Goal: Information Seeking & Learning: Learn about a topic

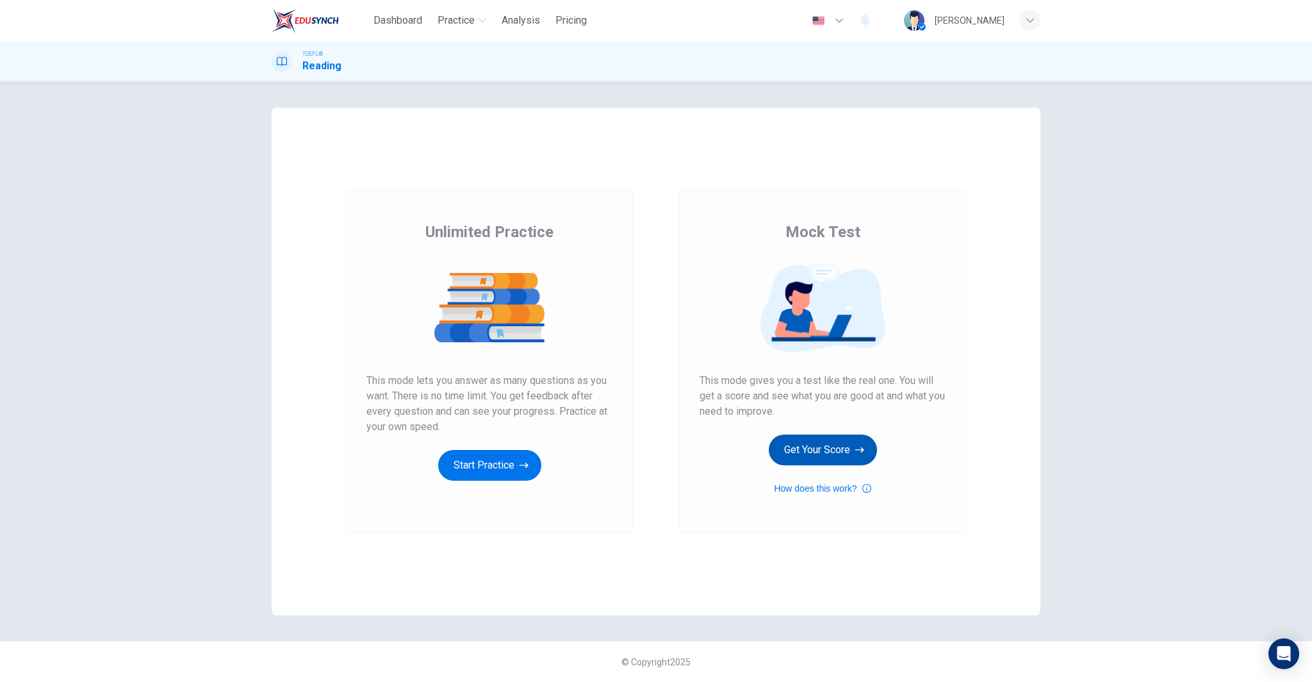
click at [830, 443] on button "Get Your Score" at bounding box center [823, 449] width 108 height 31
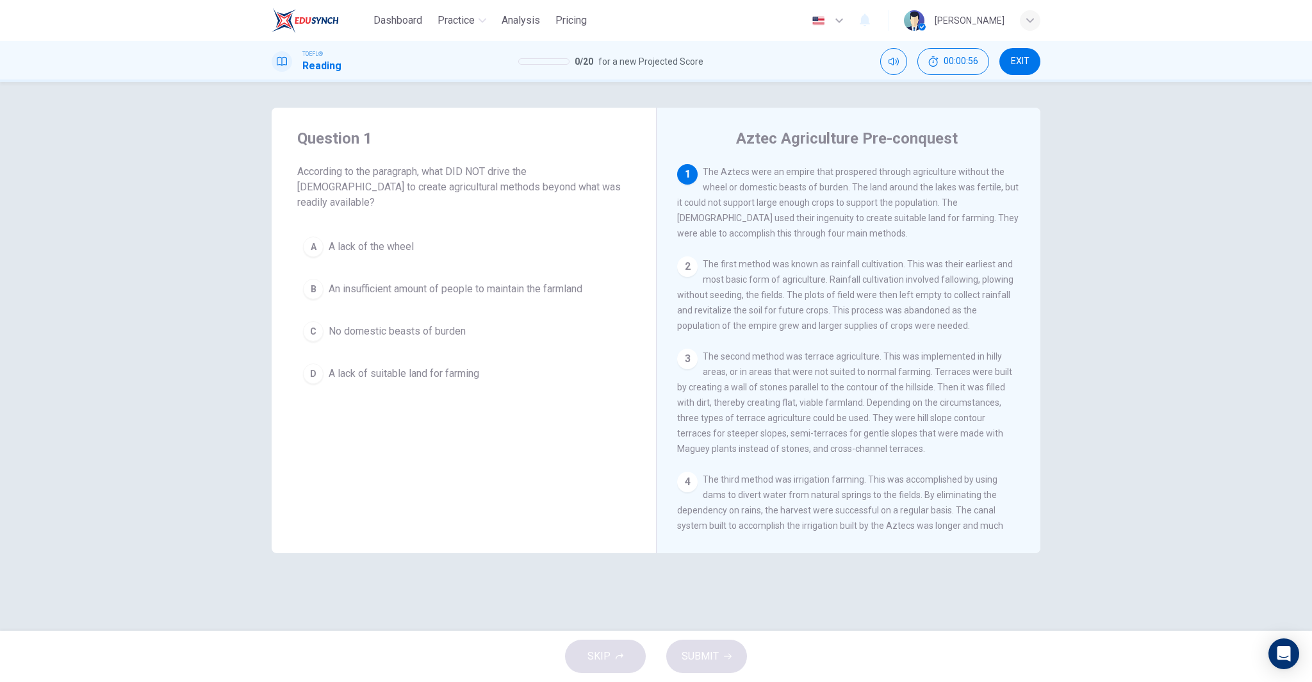
scroll to position [5, 0]
click at [464, 323] on span "No domestic beasts of burden" at bounding box center [397, 330] width 137 height 15
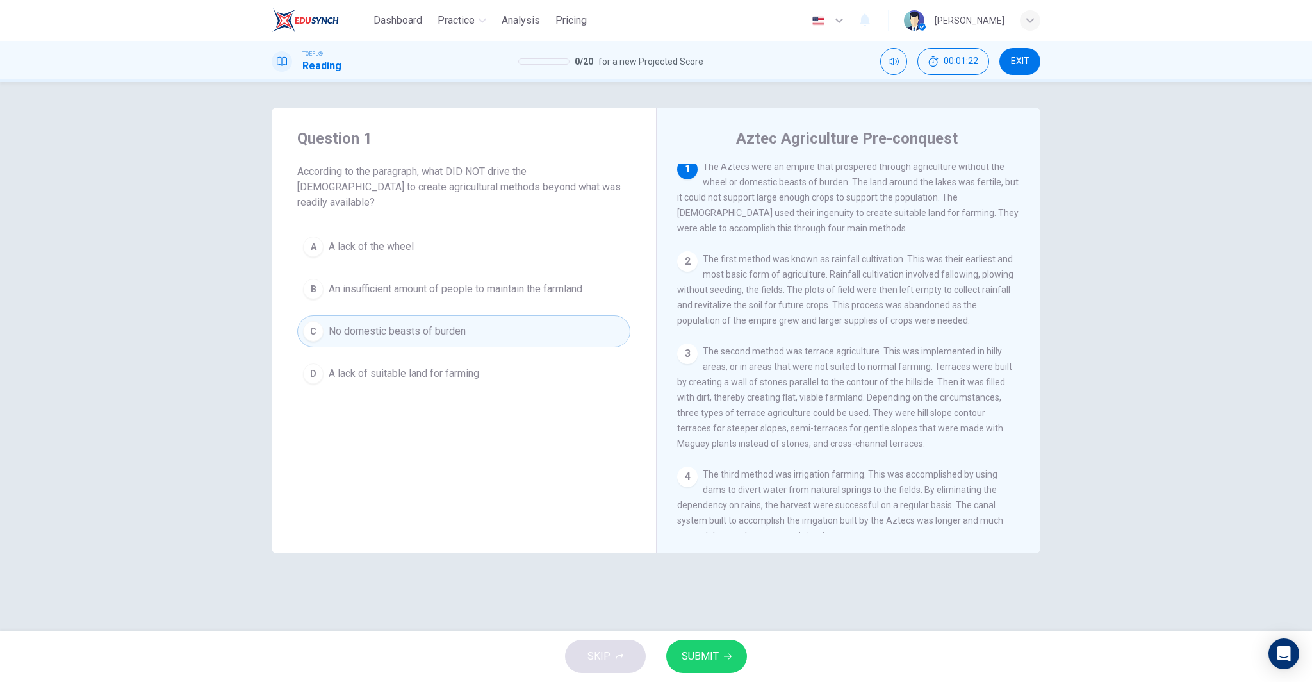
click at [427, 233] on button "A A lack of the wheel" at bounding box center [463, 247] width 333 height 32
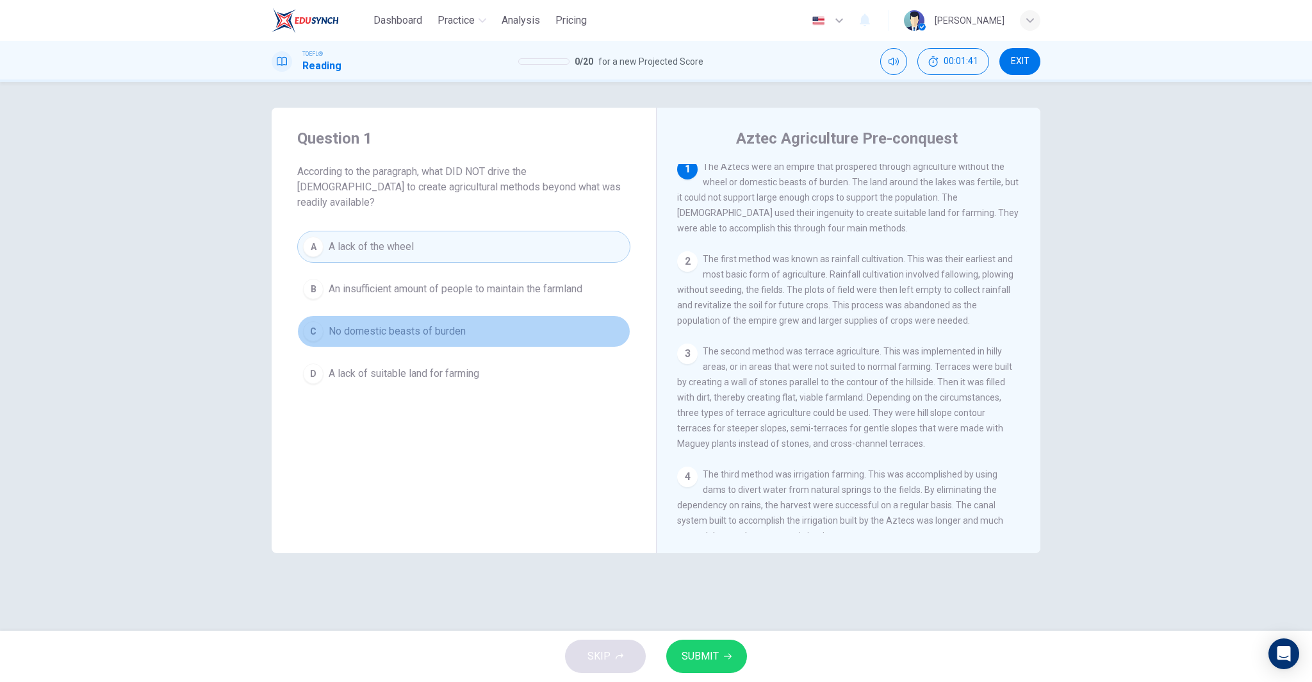
click at [432, 323] on span "No domestic beasts of burden" at bounding box center [397, 330] width 137 height 15
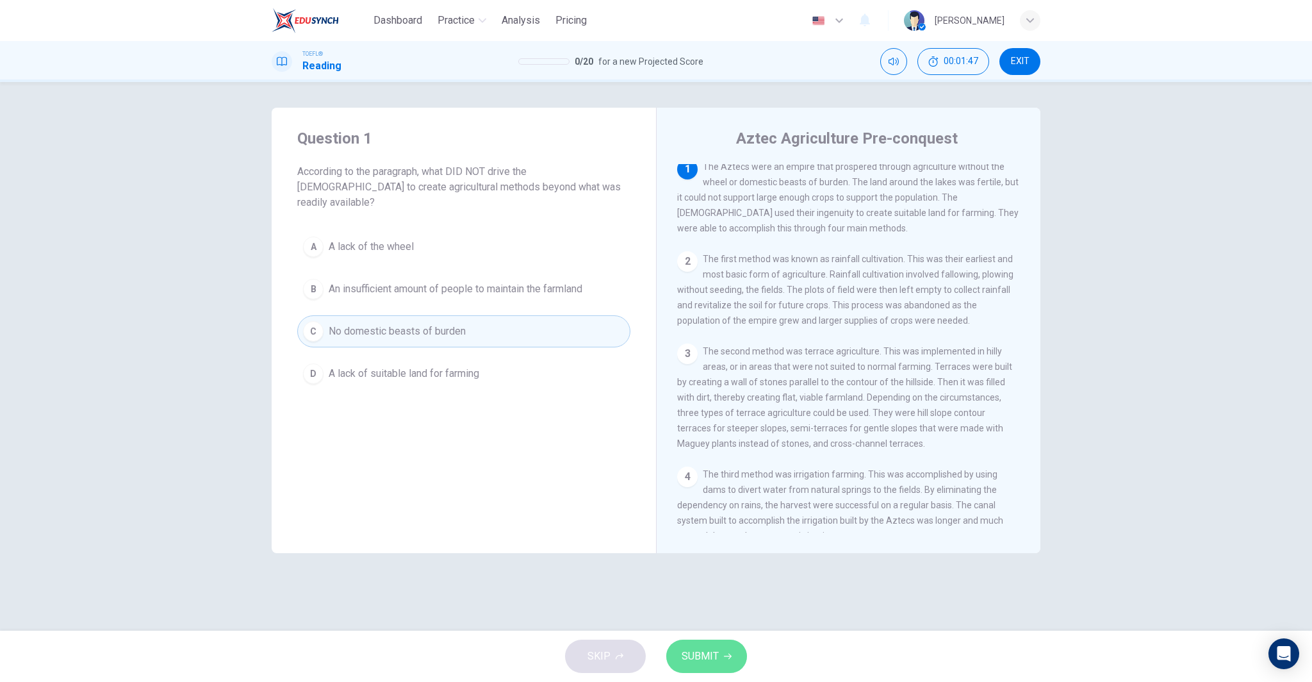
click at [712, 664] on span "SUBMIT" at bounding box center [700, 656] width 37 height 18
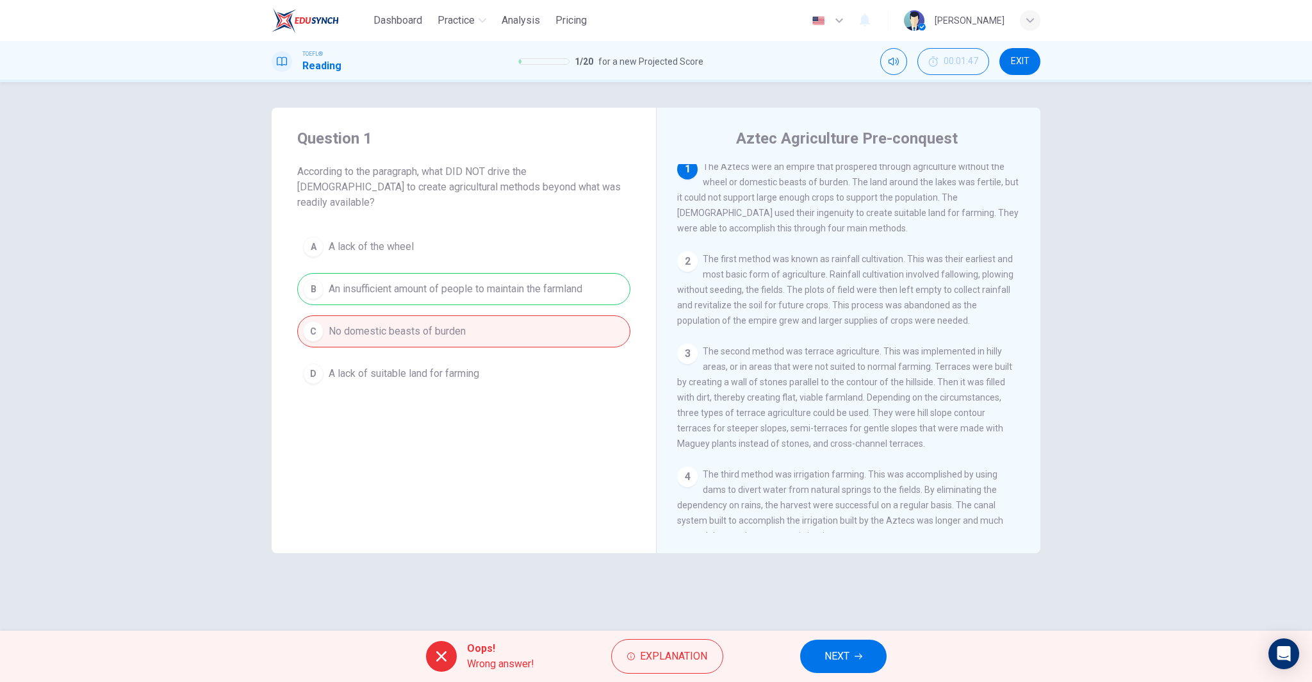
click at [830, 649] on span "NEXT" at bounding box center [836, 656] width 25 height 18
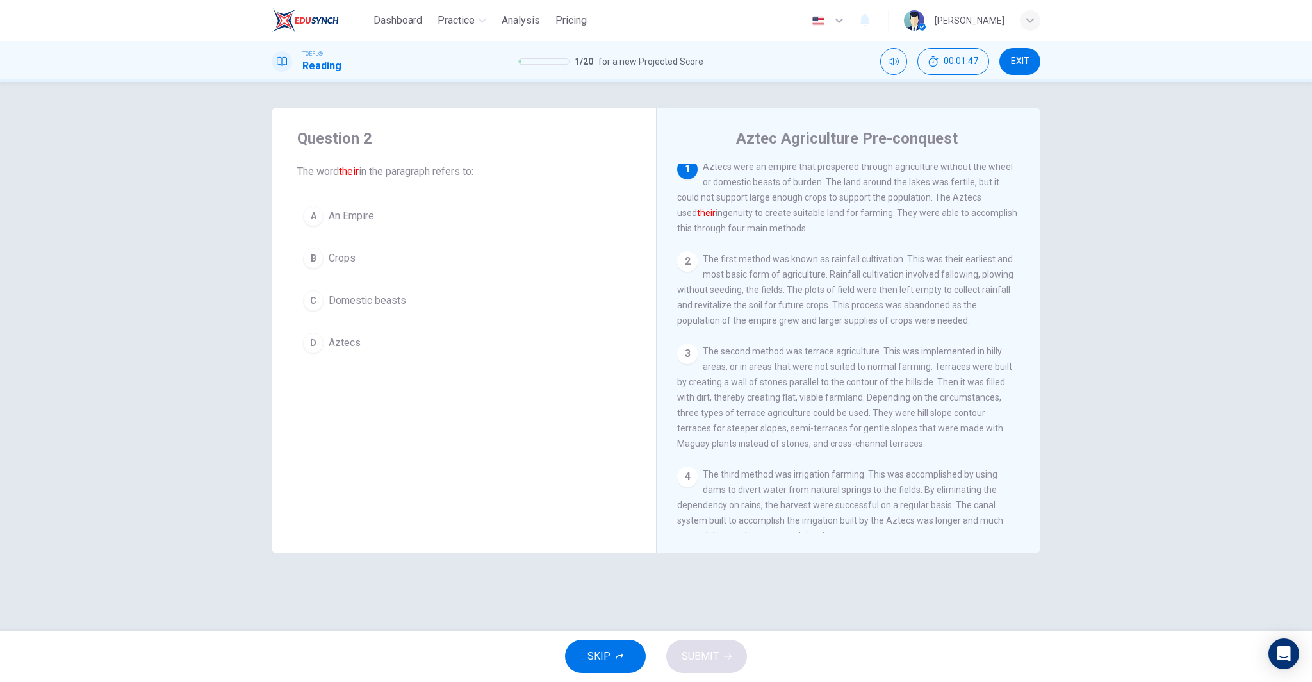
scroll to position [0, 0]
click at [407, 248] on button "B Crops" at bounding box center [463, 258] width 333 height 32
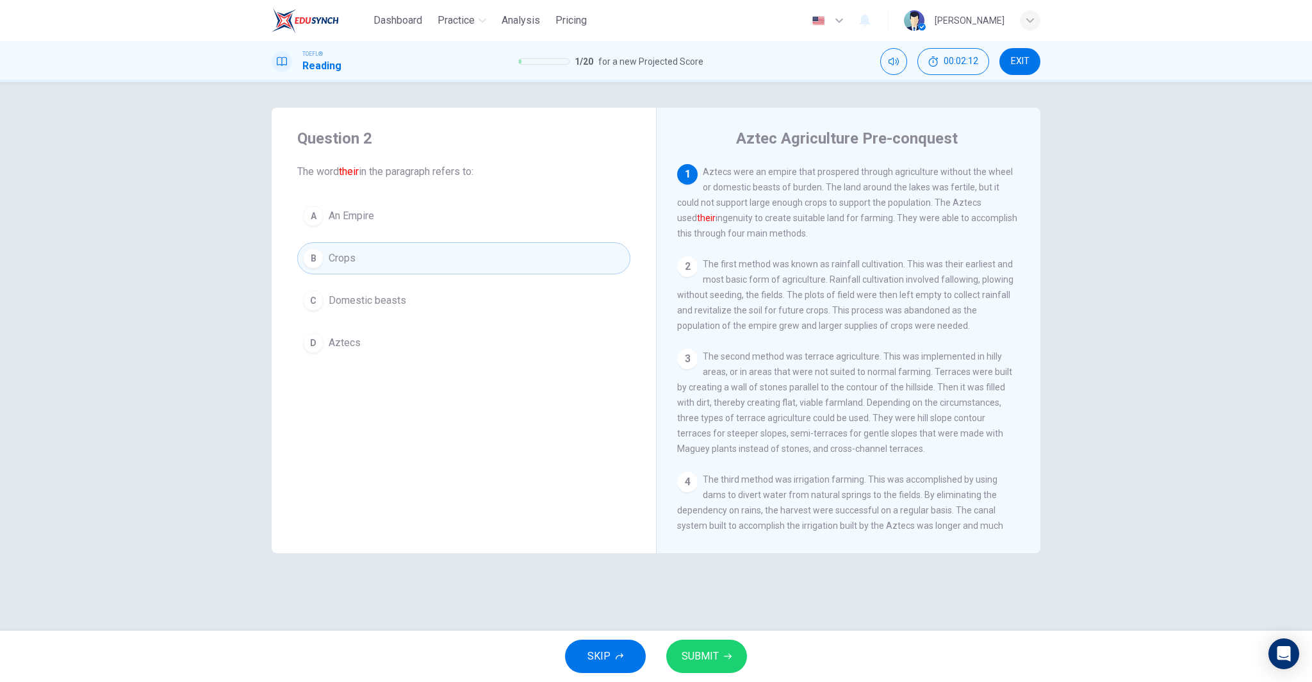
click at [710, 660] on span "SUBMIT" at bounding box center [700, 656] width 37 height 18
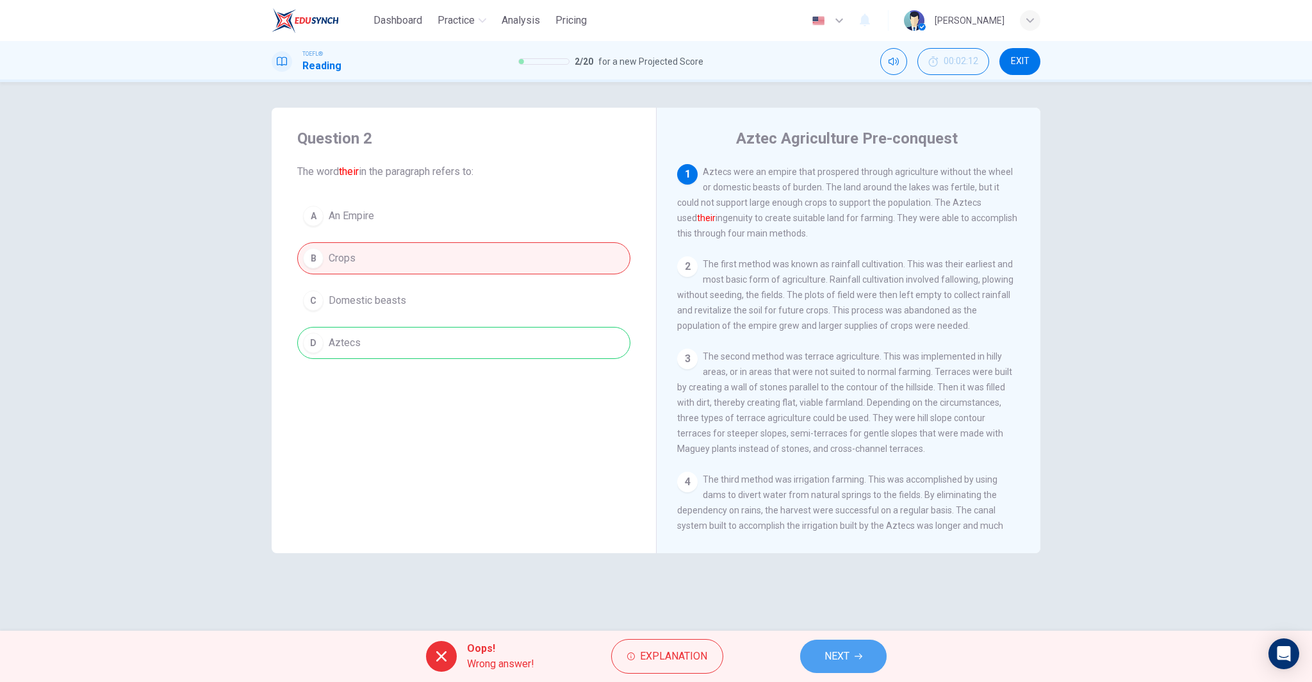
click at [828, 656] on span "NEXT" at bounding box center [836, 656] width 25 height 18
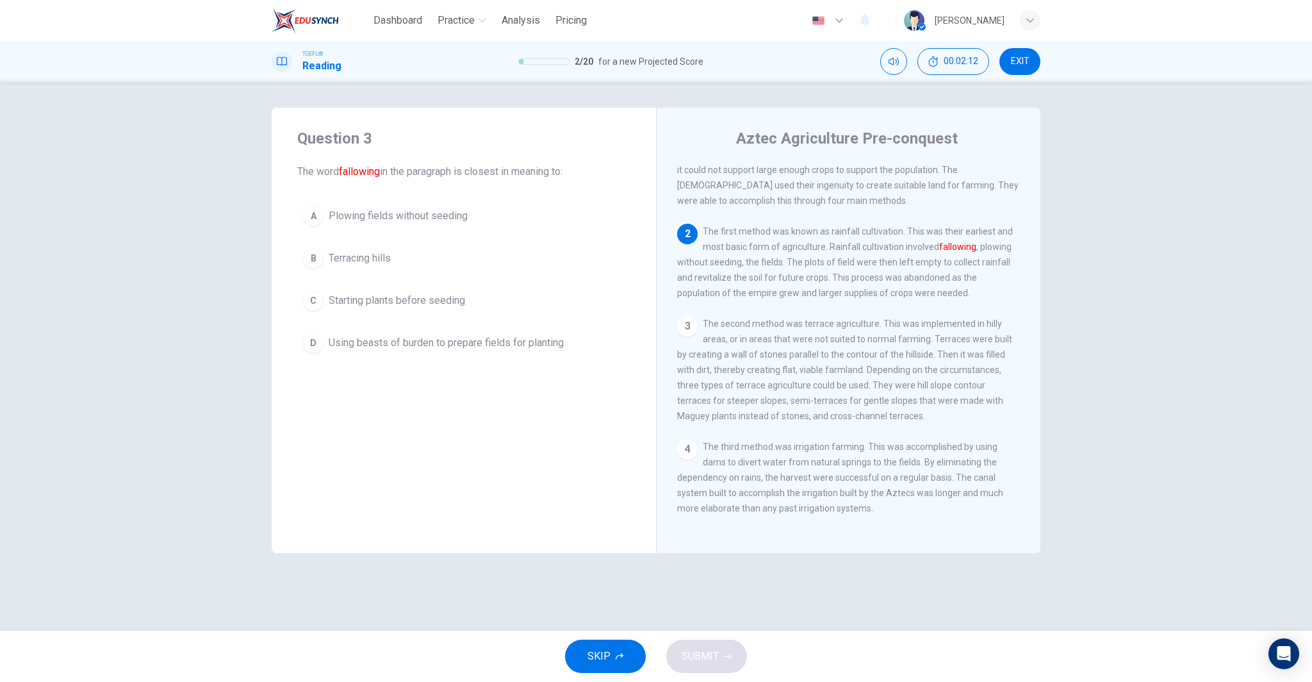
scroll to position [95, 0]
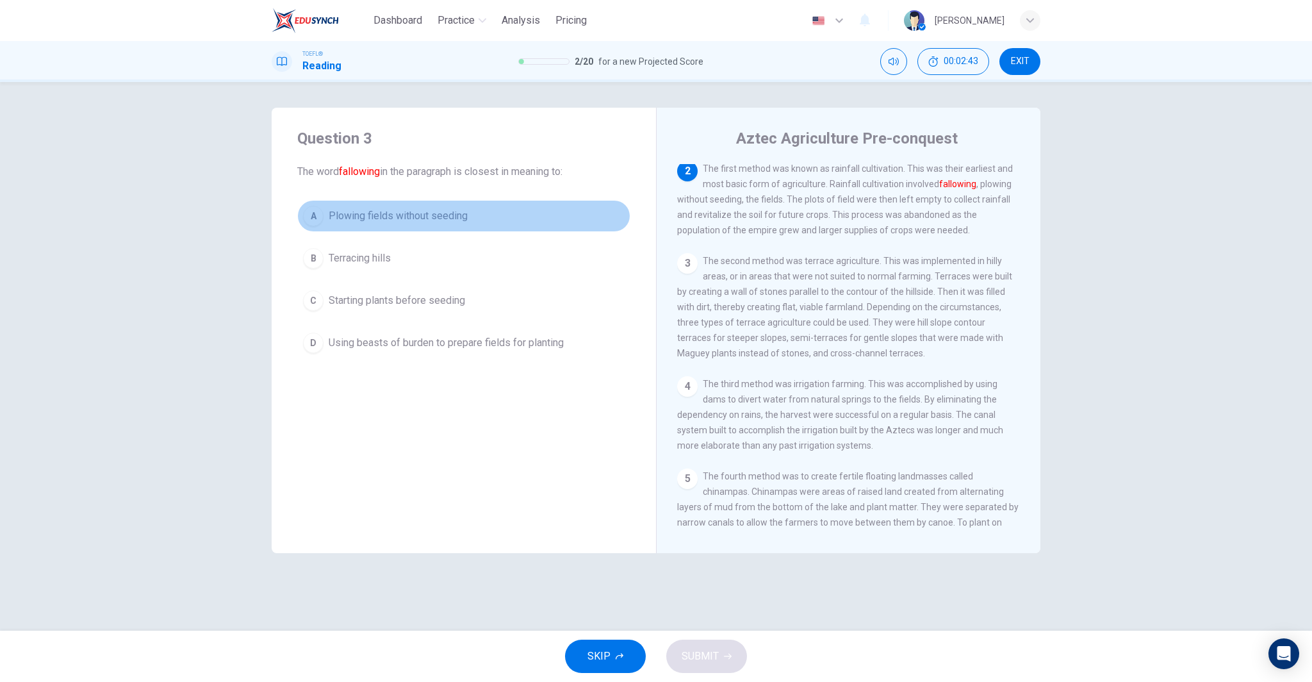
click at [411, 216] on span "Plowing fields without seeding" at bounding box center [398, 215] width 139 height 15
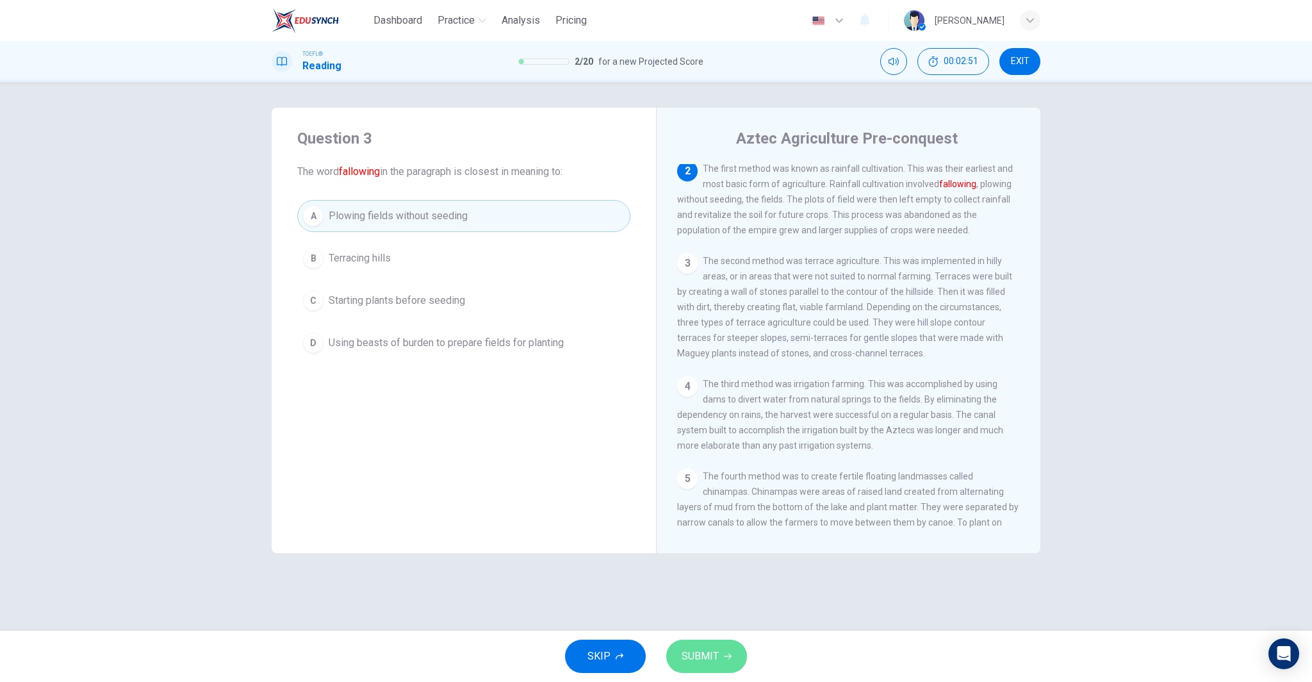
click at [701, 664] on span "SUBMIT" at bounding box center [700, 656] width 37 height 18
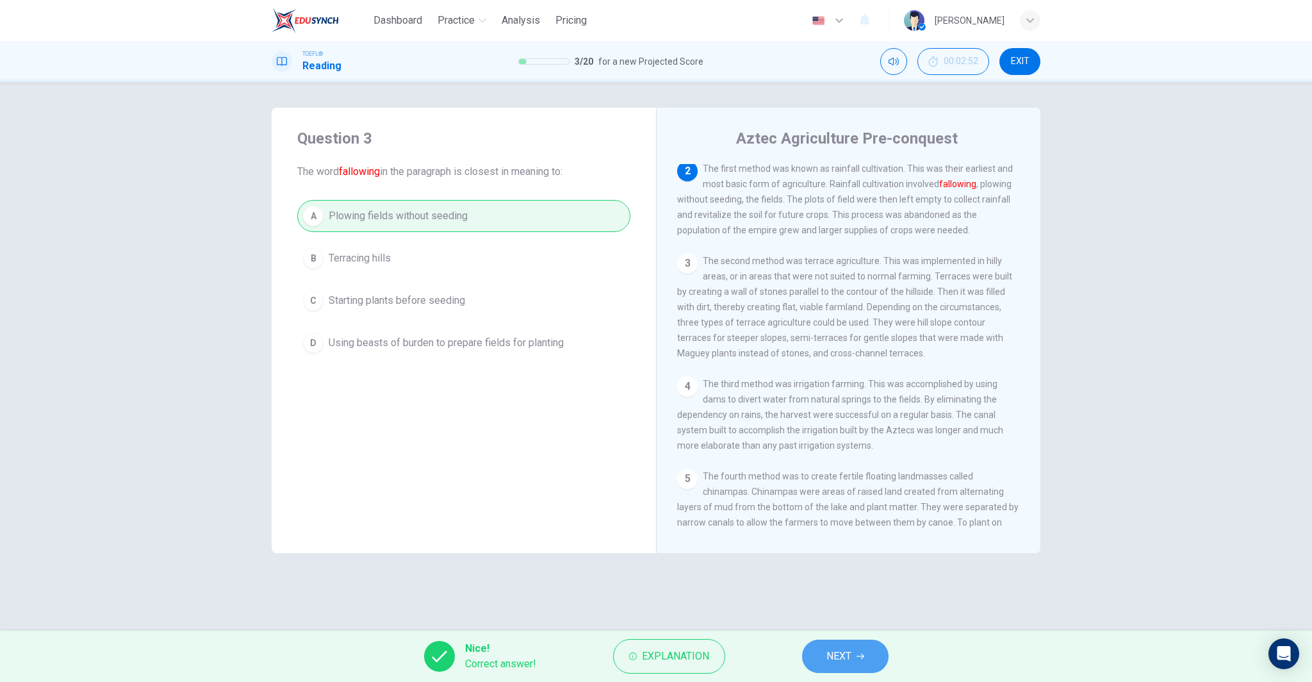
click at [840, 650] on span "NEXT" at bounding box center [838, 656] width 25 height 18
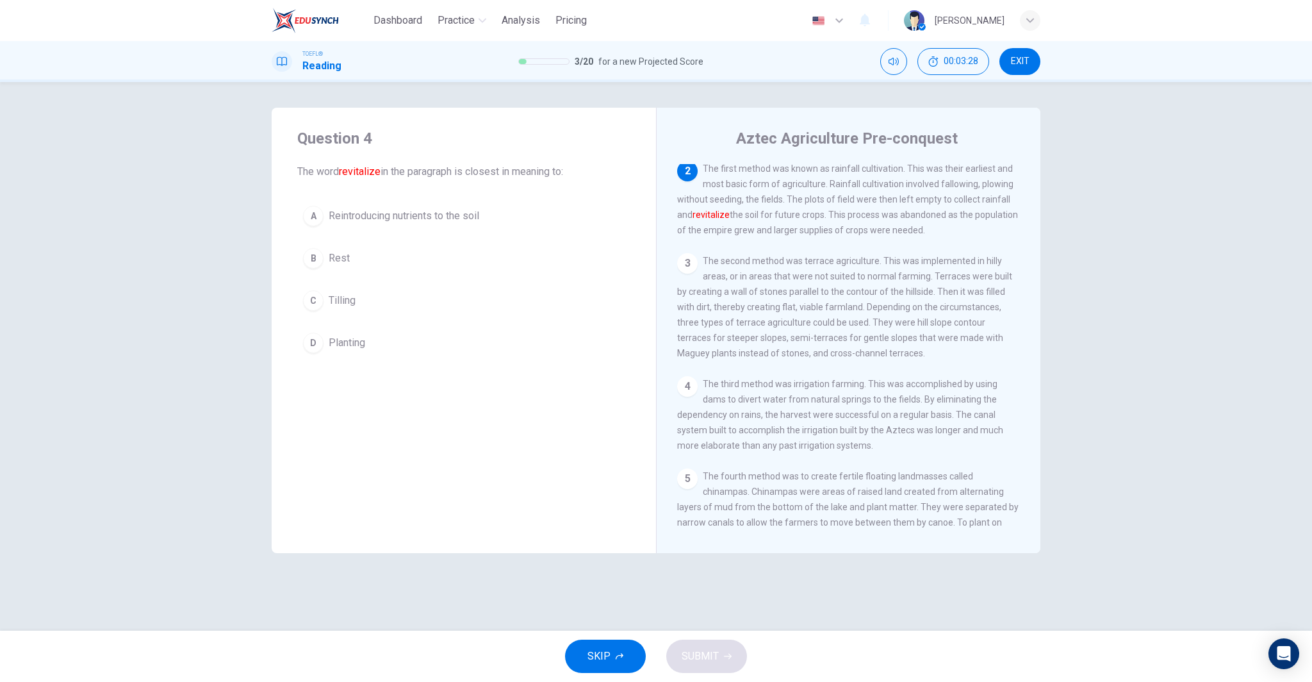
click at [425, 212] on span "Reintroducing nutrients to the soil" at bounding box center [404, 215] width 151 height 15
click at [723, 666] on button "SUBMIT" at bounding box center [706, 655] width 81 height 33
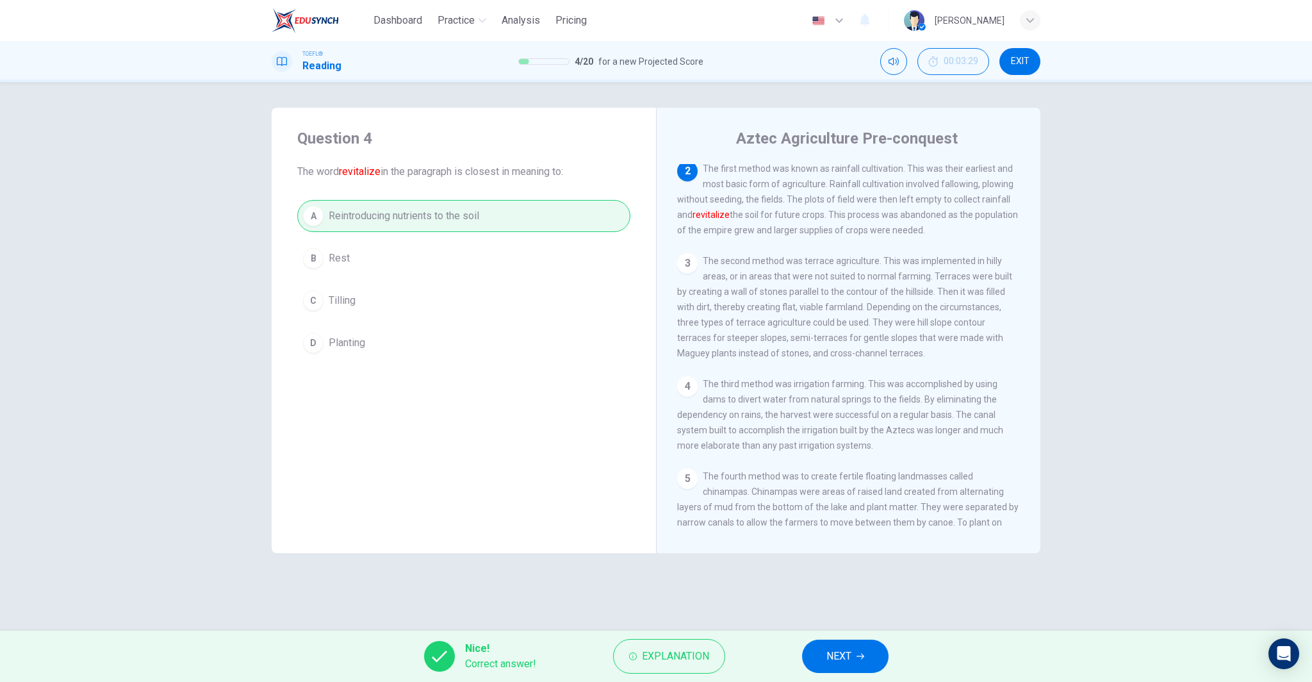
click at [848, 652] on span "NEXT" at bounding box center [838, 656] width 25 height 18
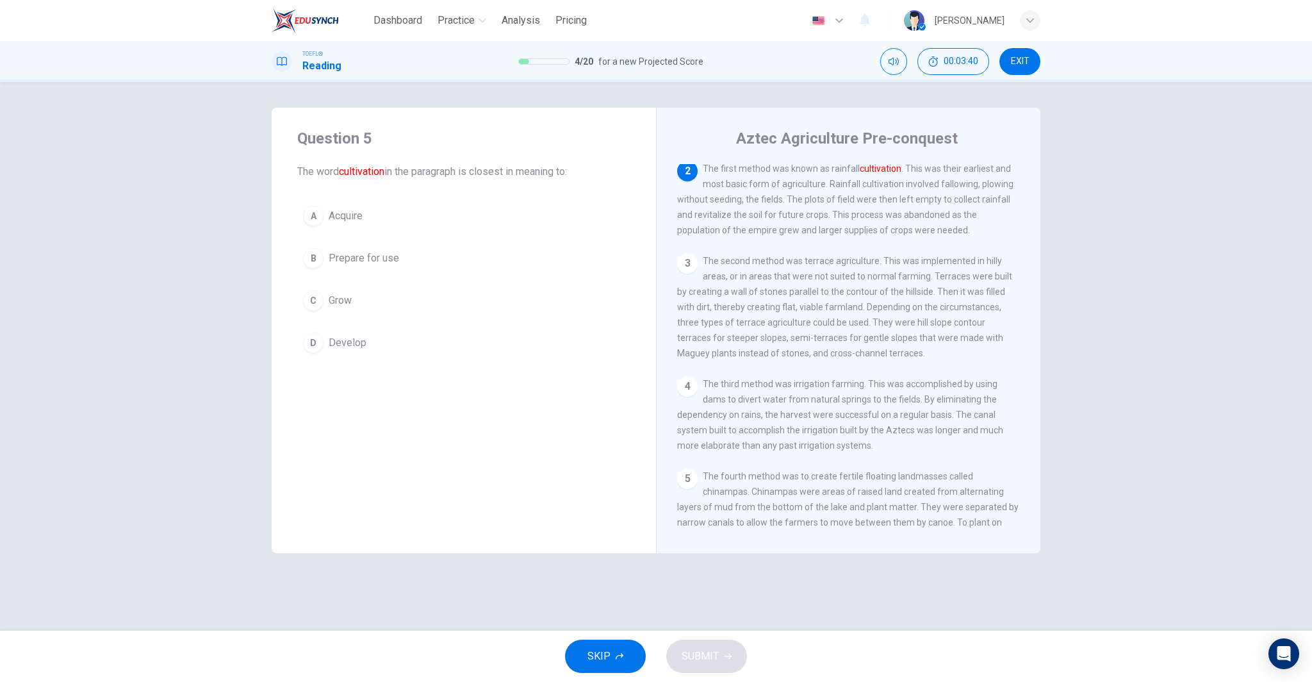
click at [377, 344] on button "D Develop" at bounding box center [463, 343] width 333 height 32
click at [708, 661] on span "SUBMIT" at bounding box center [700, 656] width 37 height 18
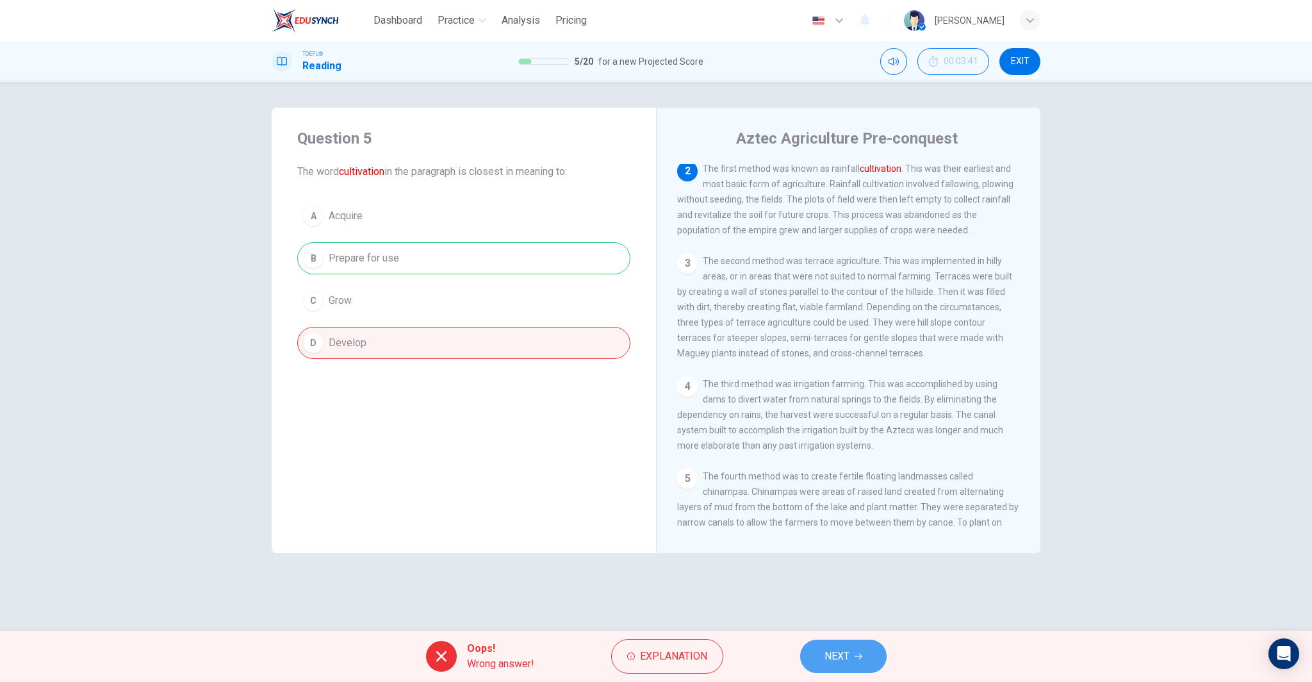
click at [852, 655] on button "NEXT" at bounding box center [843, 655] width 86 height 33
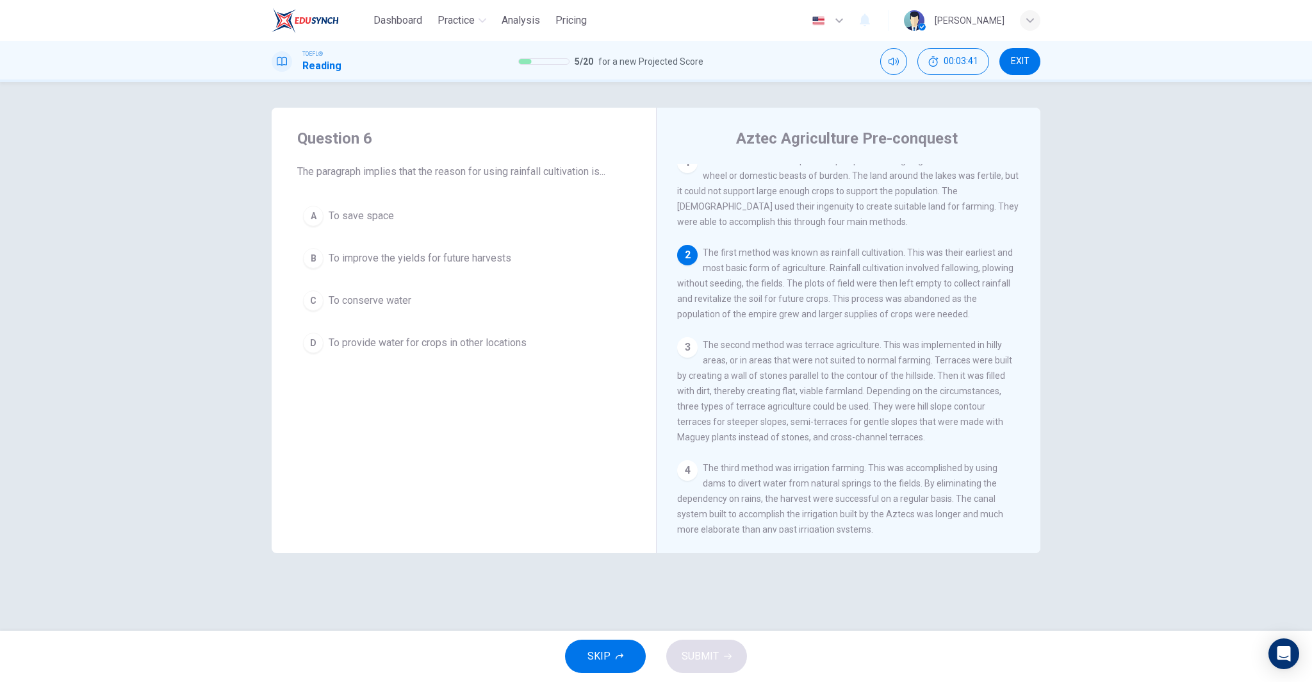
scroll to position [0, 0]
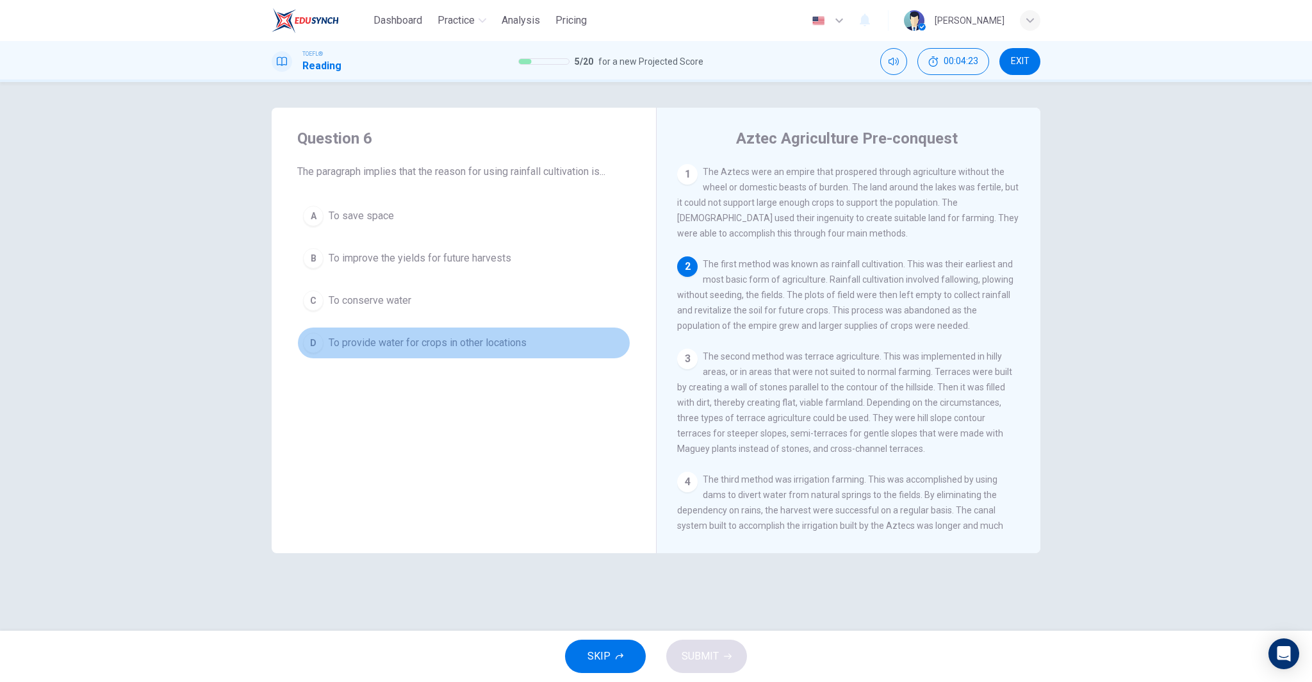
click at [434, 342] on span "To provide water for crops in other locations" at bounding box center [428, 342] width 198 height 15
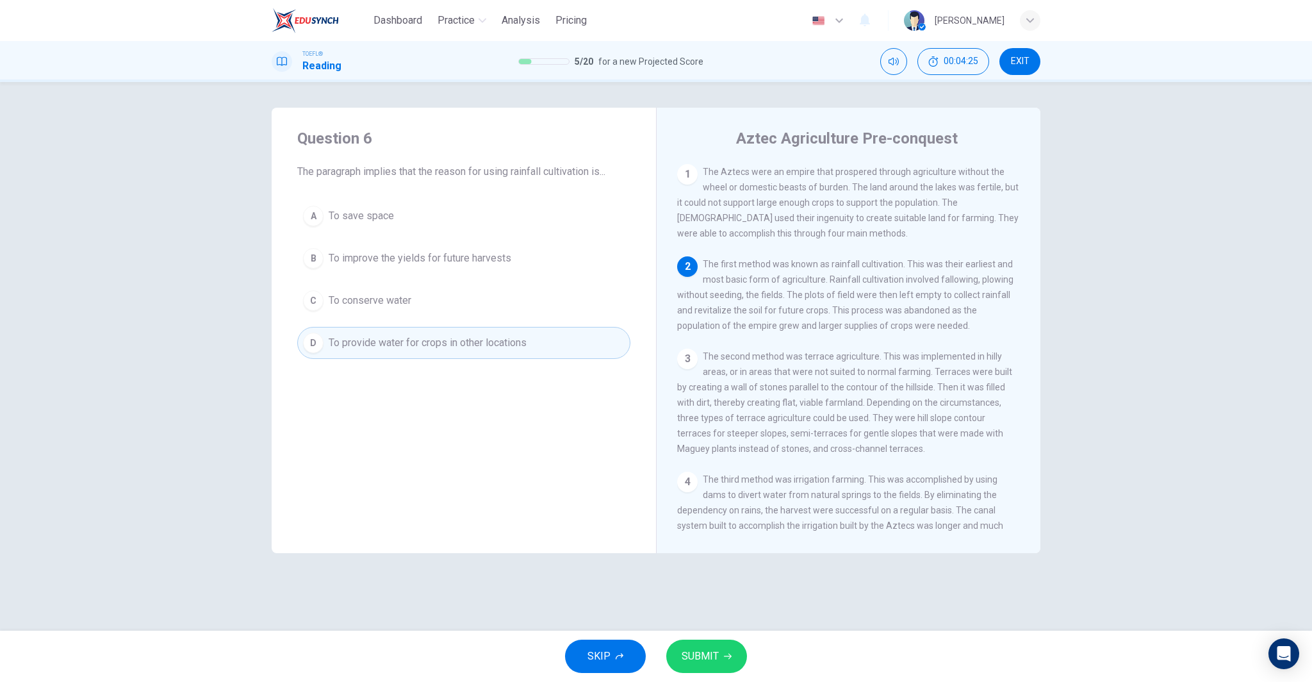
click at [720, 662] on button "SUBMIT" at bounding box center [706, 655] width 81 height 33
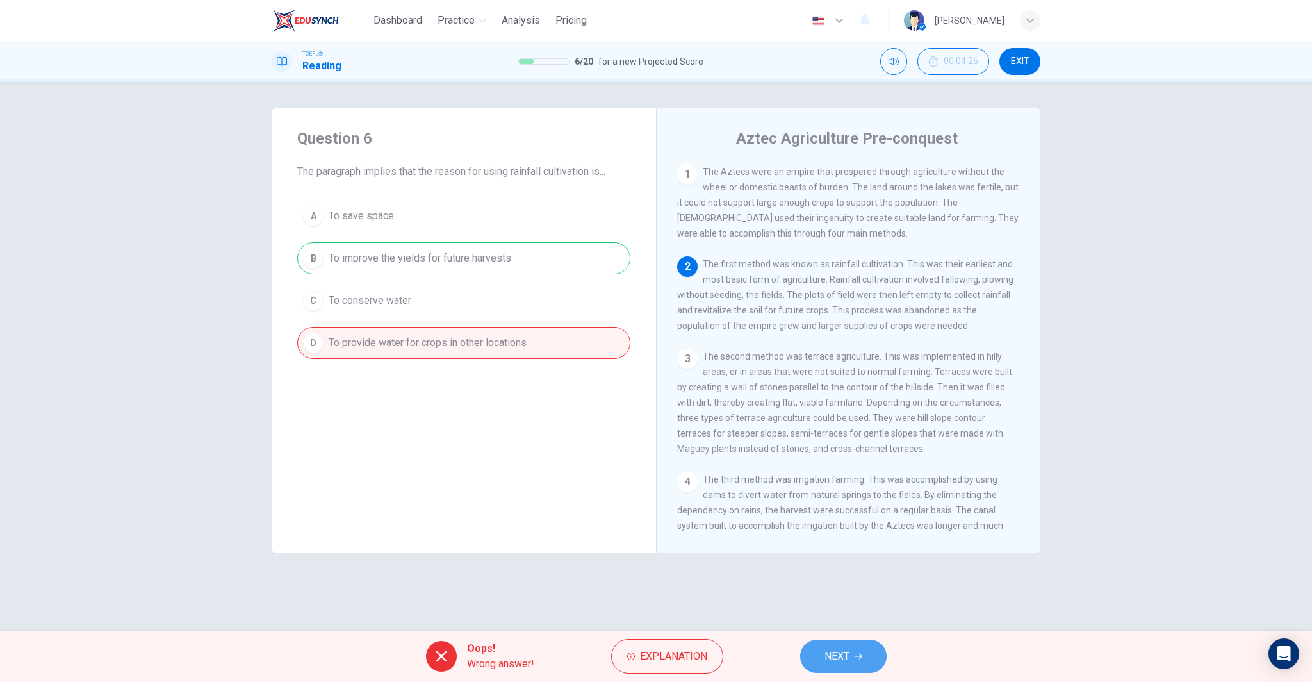
click at [837, 639] on button "NEXT" at bounding box center [843, 655] width 86 height 33
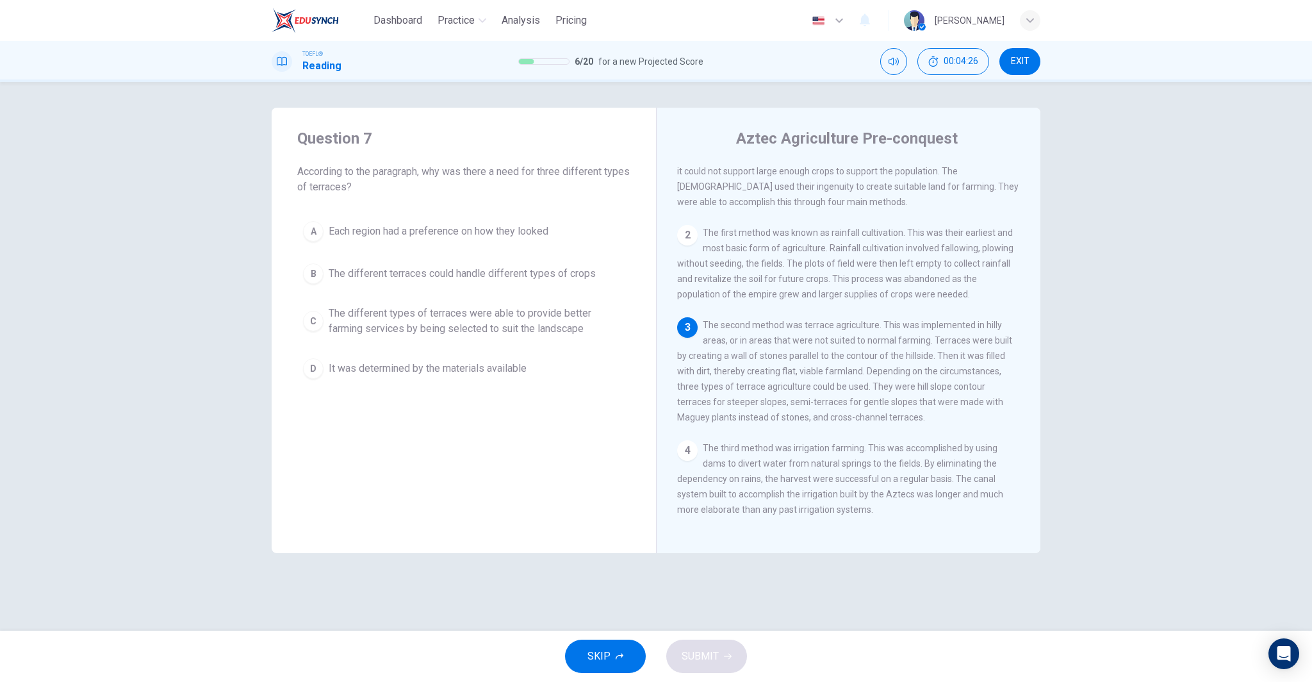
scroll to position [63, 0]
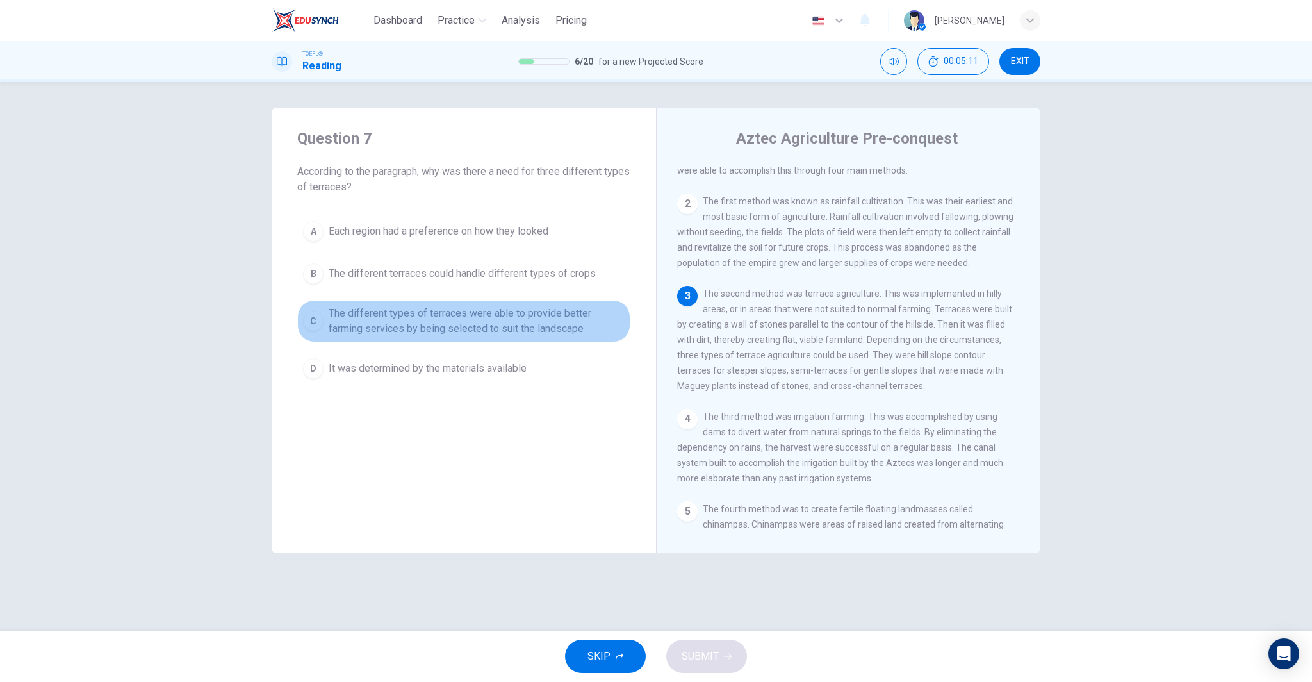
click at [391, 331] on span "The different types of terraces were able to provide better farming services by…" at bounding box center [477, 321] width 296 height 31
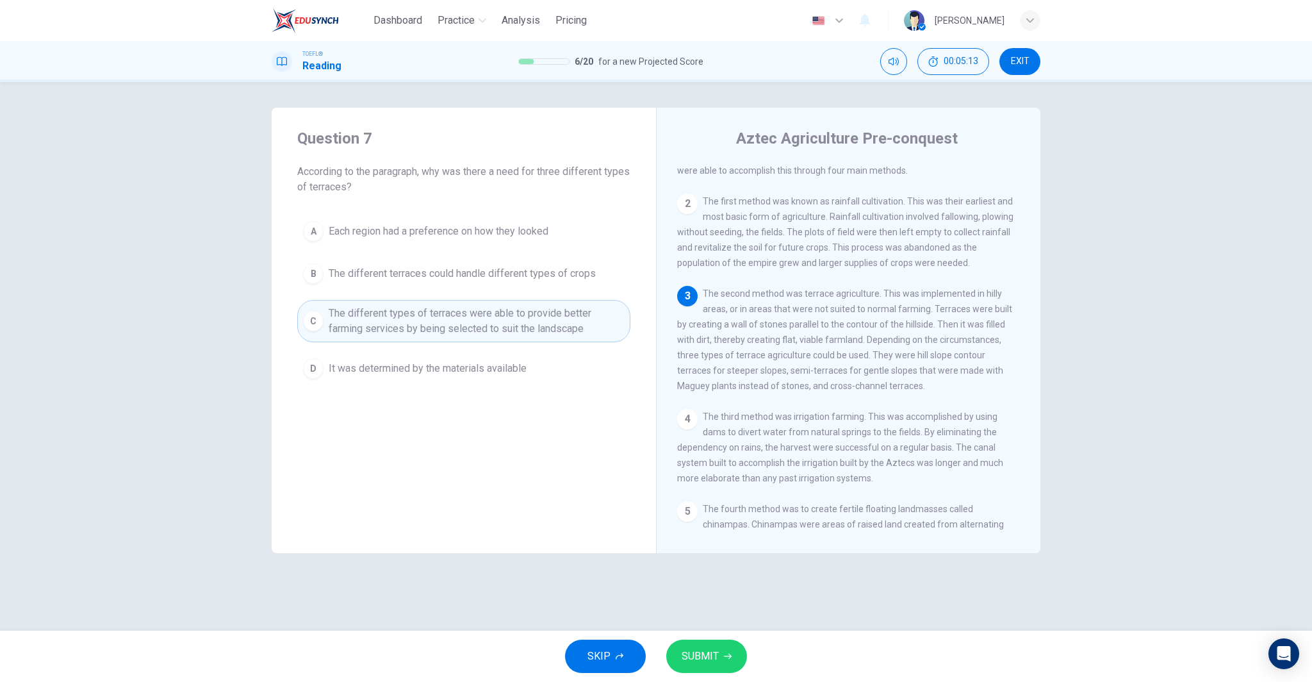
click at [697, 660] on span "SUBMIT" at bounding box center [700, 656] width 37 height 18
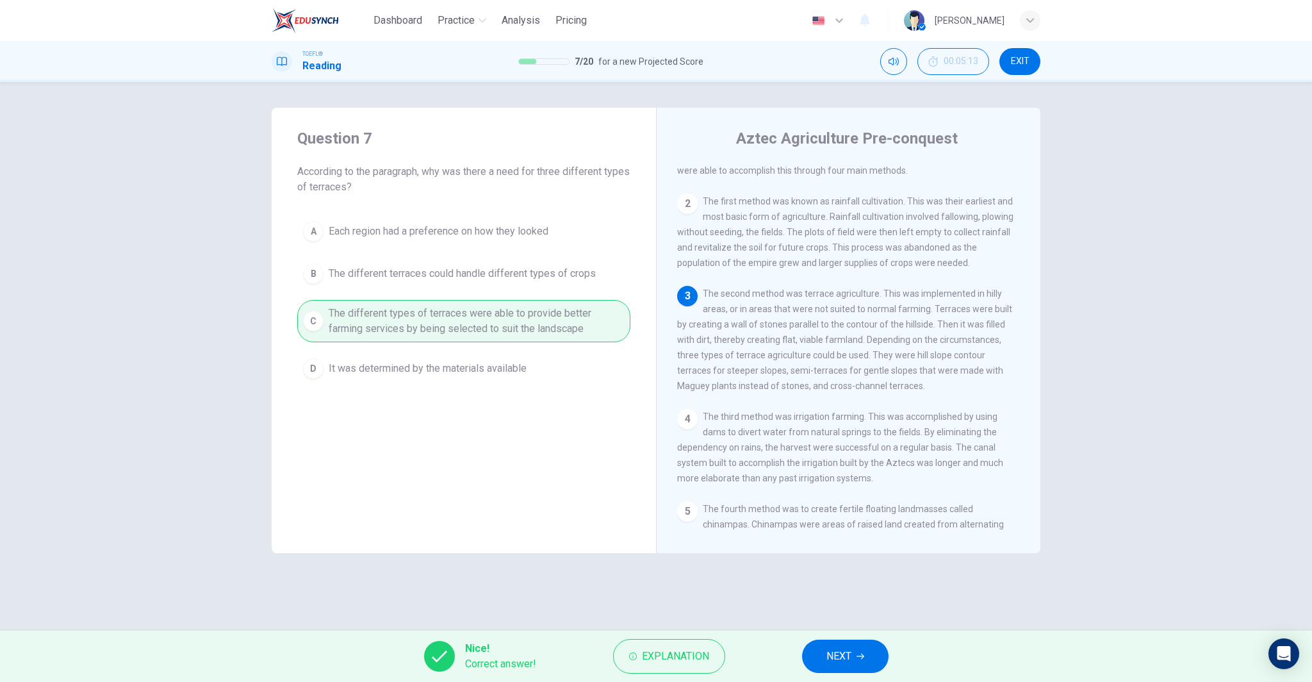
click at [809, 649] on button "NEXT" at bounding box center [845, 655] width 86 height 33
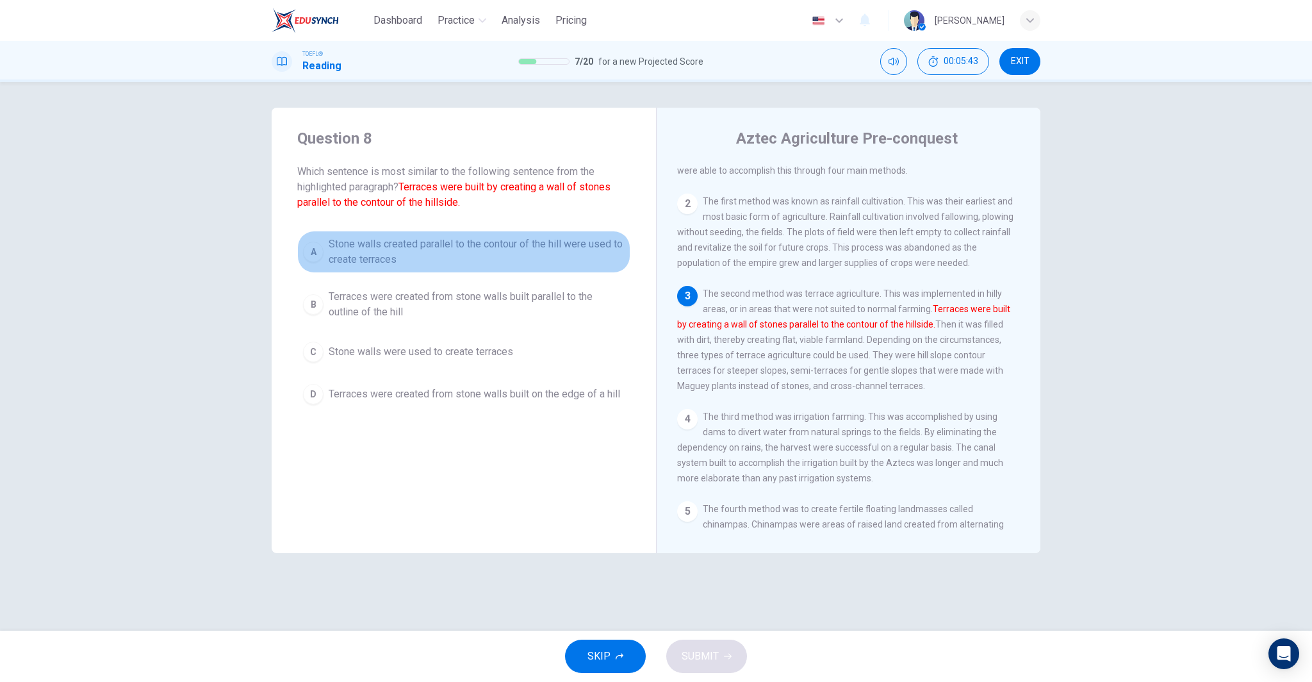
click at [478, 262] on span "Stone walls created parallel to the contour of the hill were used to create ter…" at bounding box center [477, 251] width 296 height 31
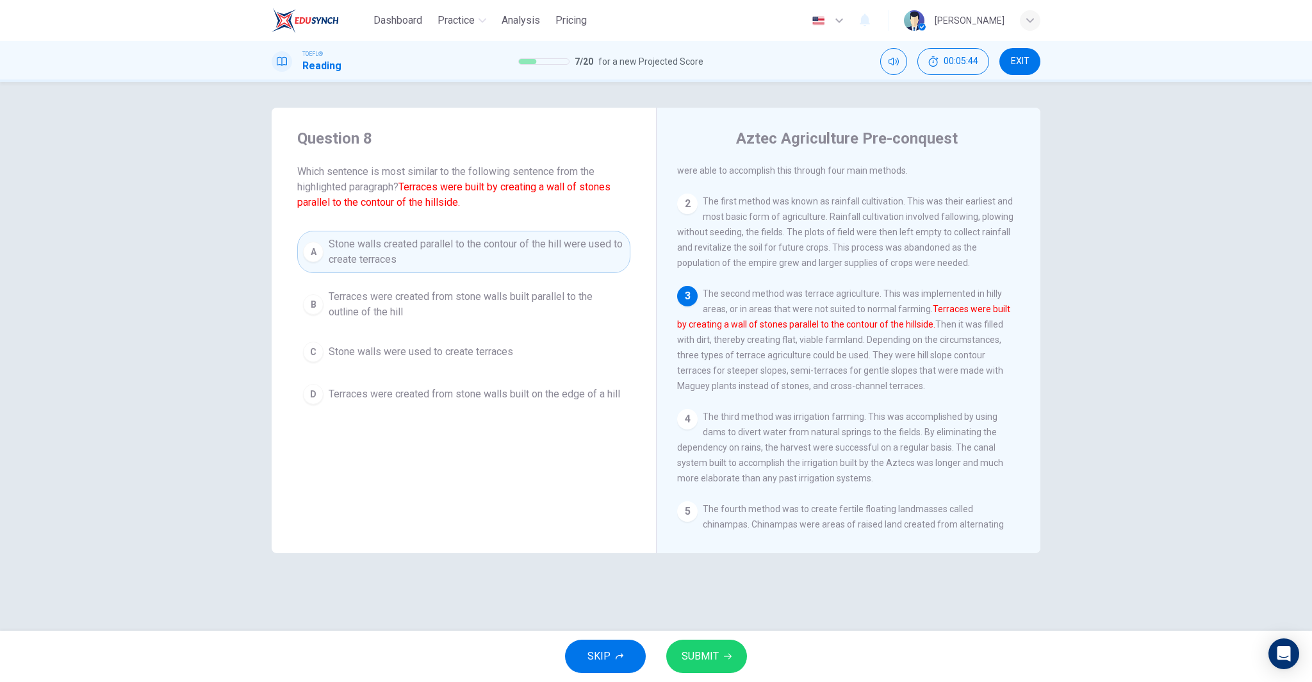
click at [692, 649] on span "SUBMIT" at bounding box center [700, 656] width 37 height 18
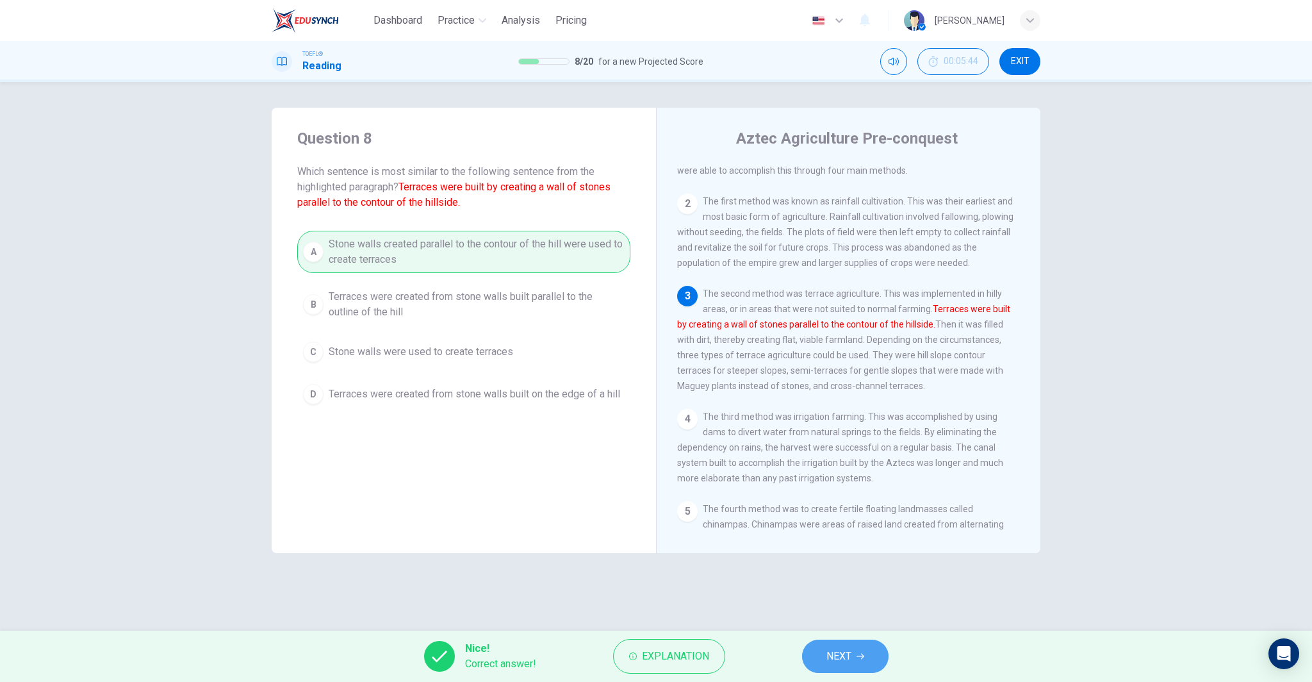
click at [849, 666] on button "NEXT" at bounding box center [845, 655] width 86 height 33
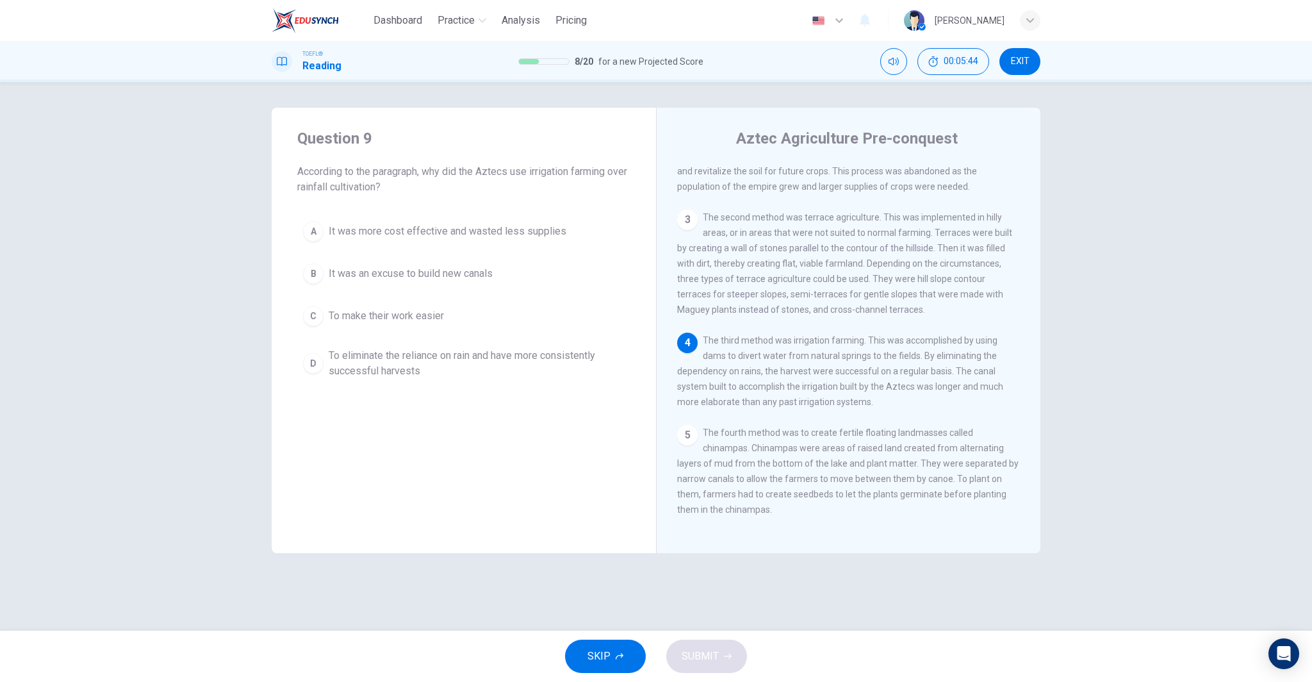
scroll to position [141, 0]
click at [454, 366] on span "To eliminate the reliance on rain and have more consistently successful harvests" at bounding box center [477, 363] width 296 height 31
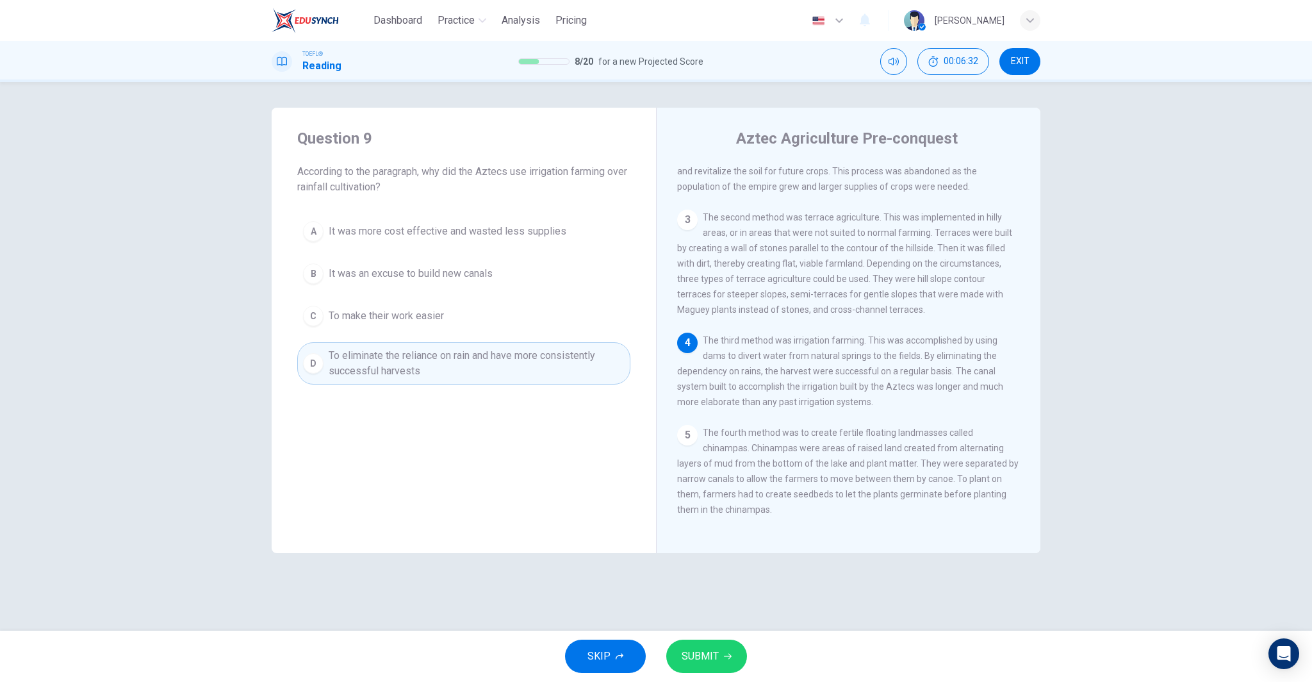
click at [702, 650] on span "SUBMIT" at bounding box center [700, 656] width 37 height 18
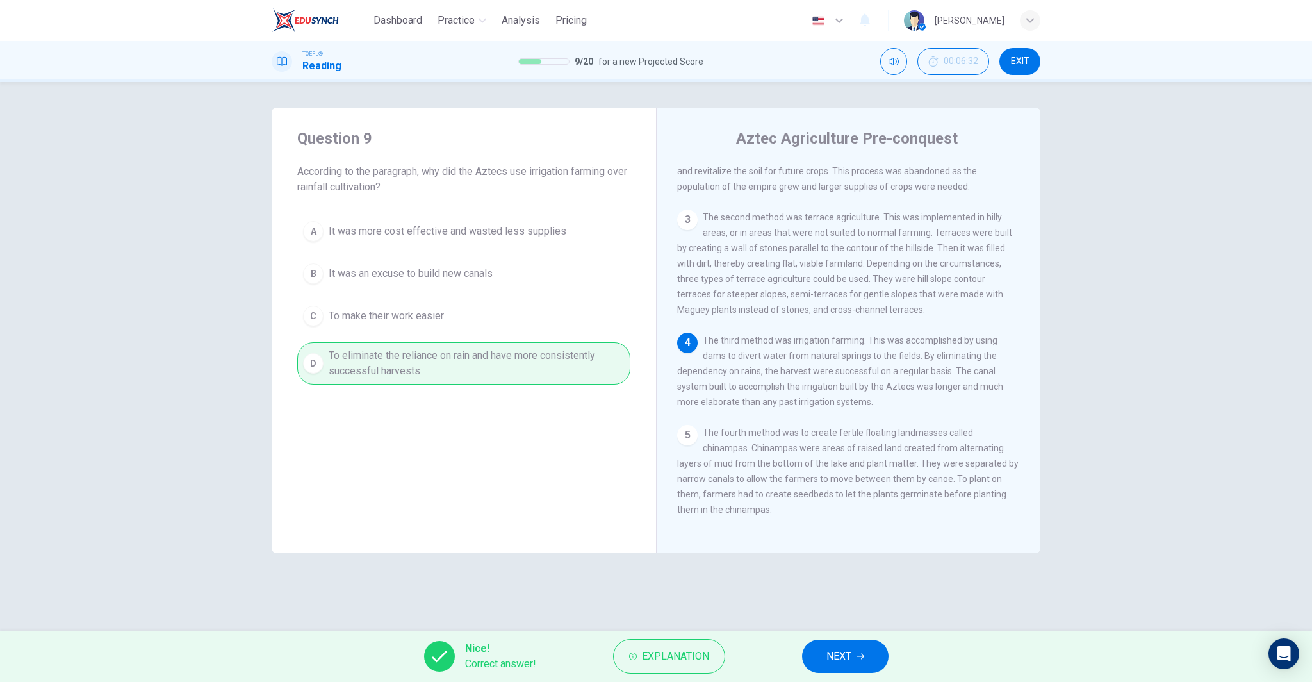
click at [822, 661] on button "NEXT" at bounding box center [845, 655] width 86 height 33
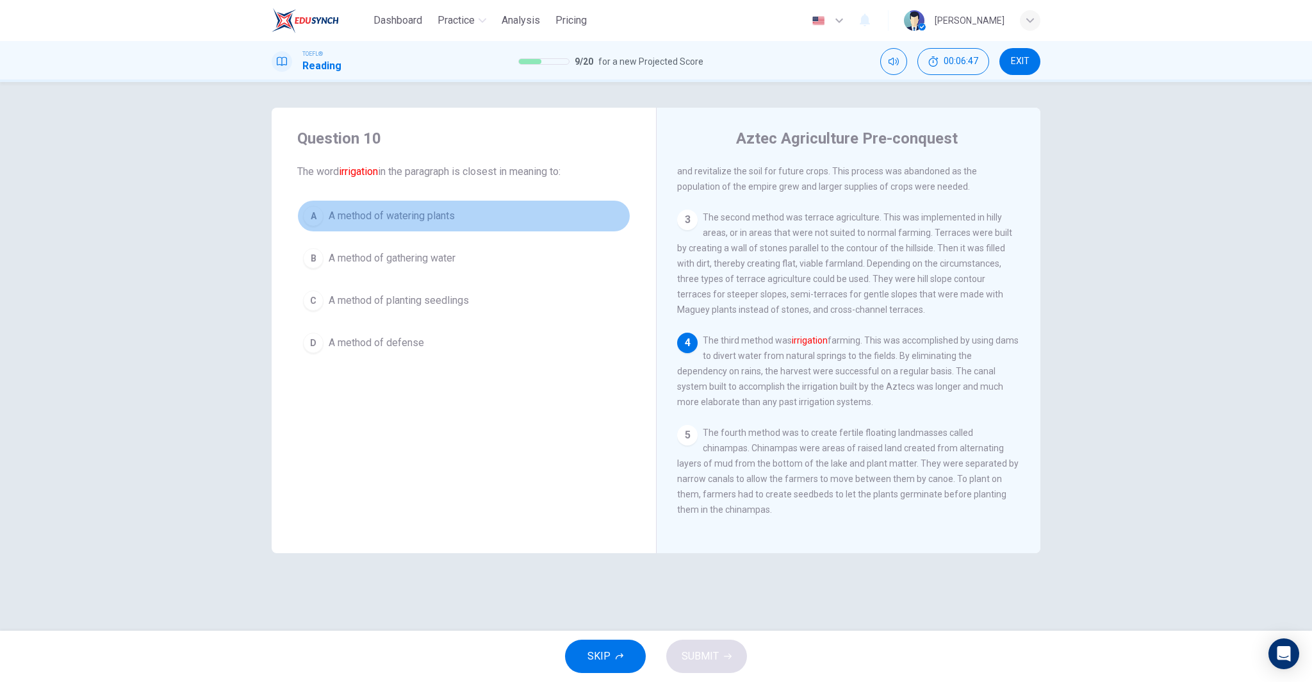
click at [446, 203] on button "A A method of watering plants" at bounding box center [463, 216] width 333 height 32
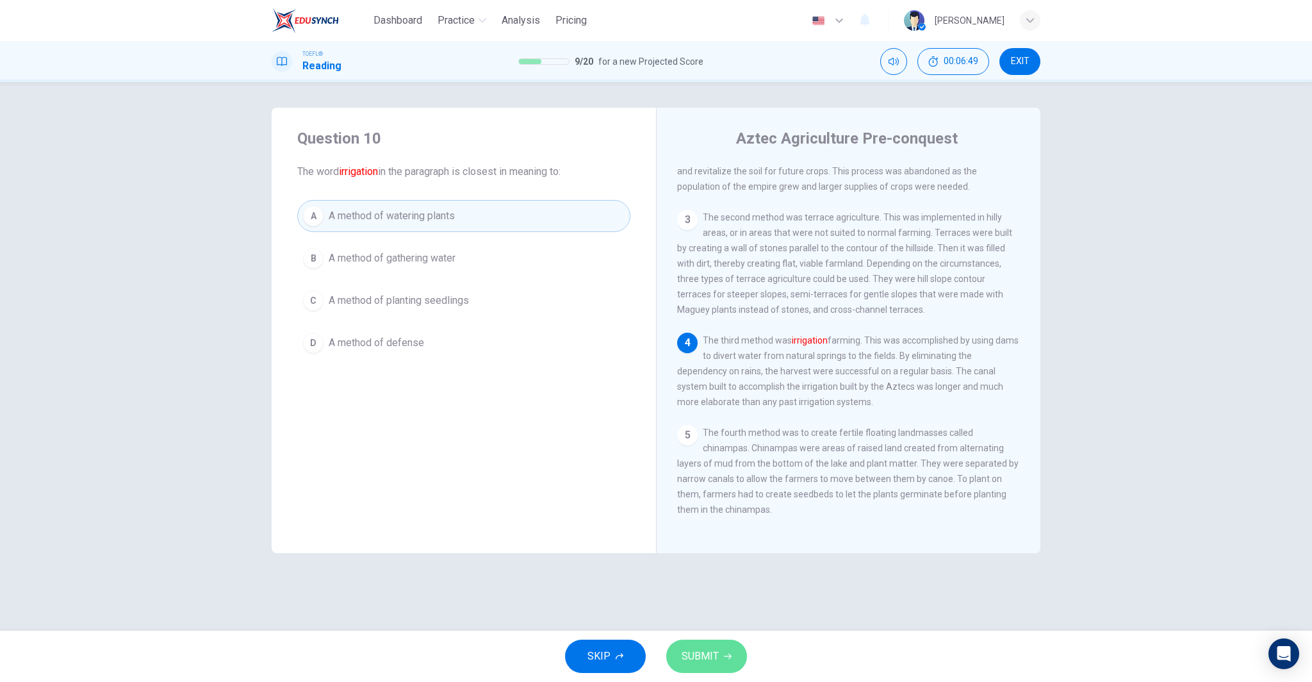
click at [699, 655] on span "SUBMIT" at bounding box center [700, 656] width 37 height 18
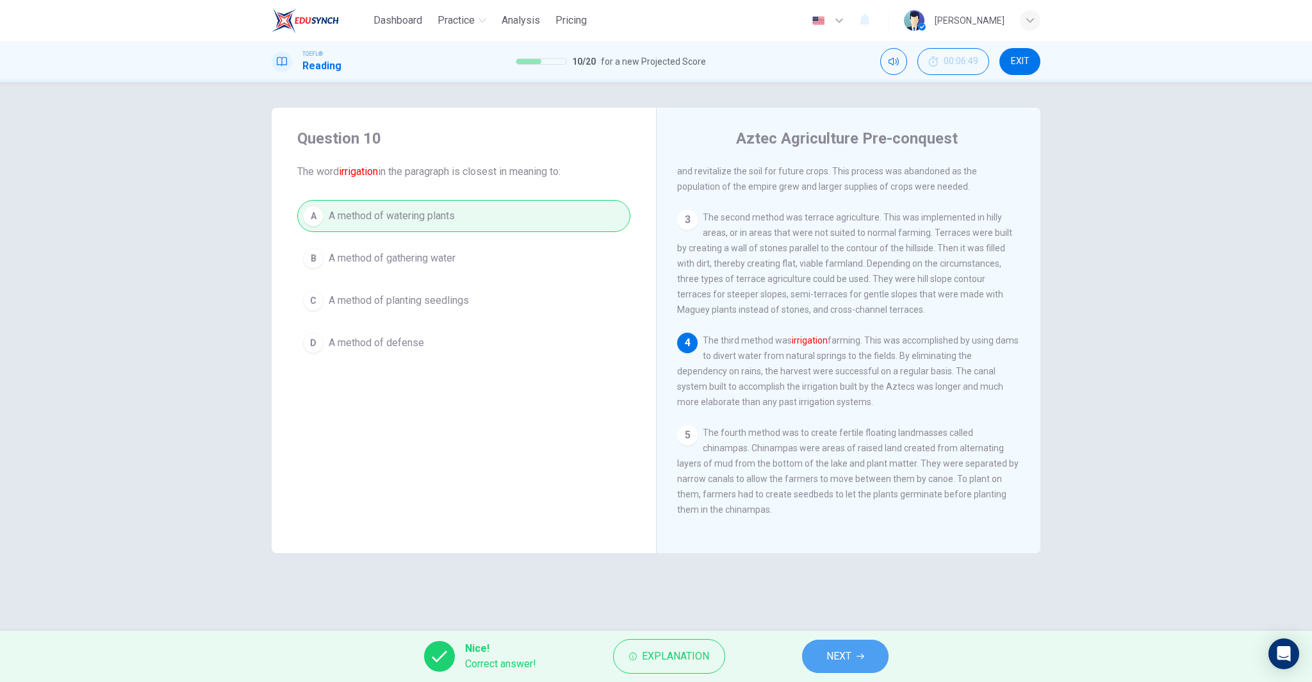
click at [853, 654] on button "NEXT" at bounding box center [845, 655] width 86 height 33
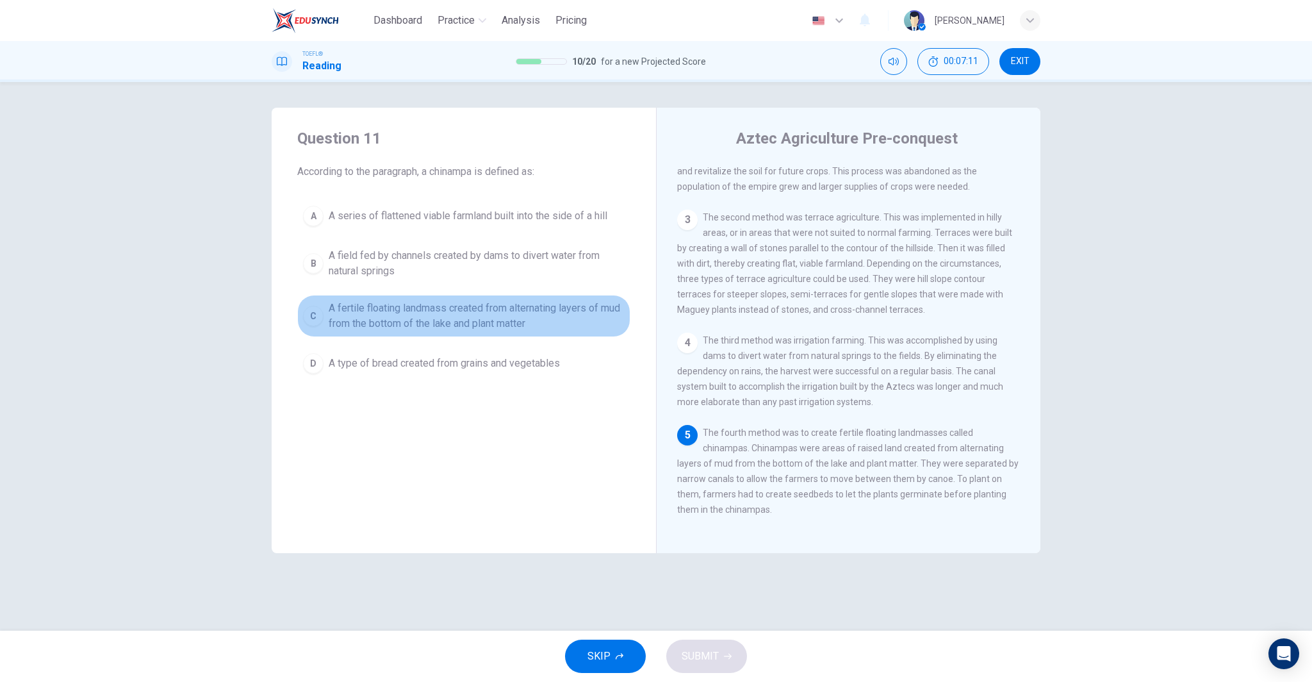
click at [481, 311] on span "A fertile floating landmass created from alternating layers of mud from the bot…" at bounding box center [477, 315] width 296 height 31
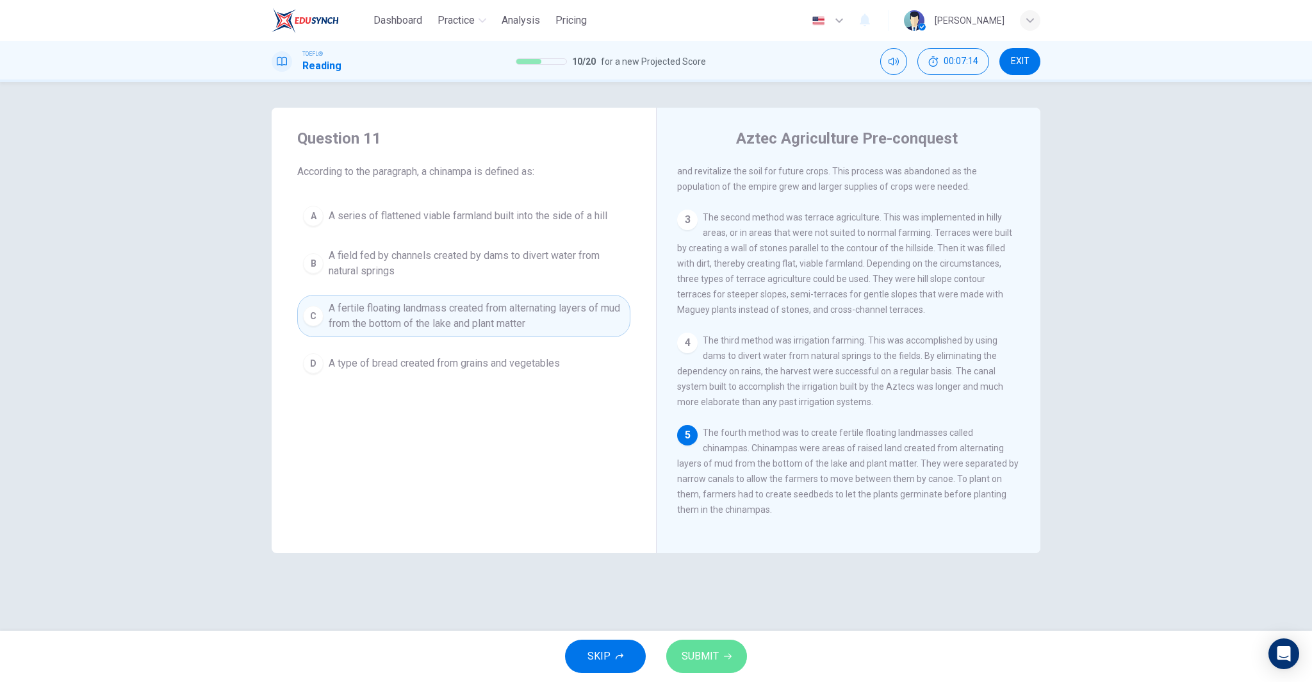
click at [719, 653] on button "SUBMIT" at bounding box center [706, 655] width 81 height 33
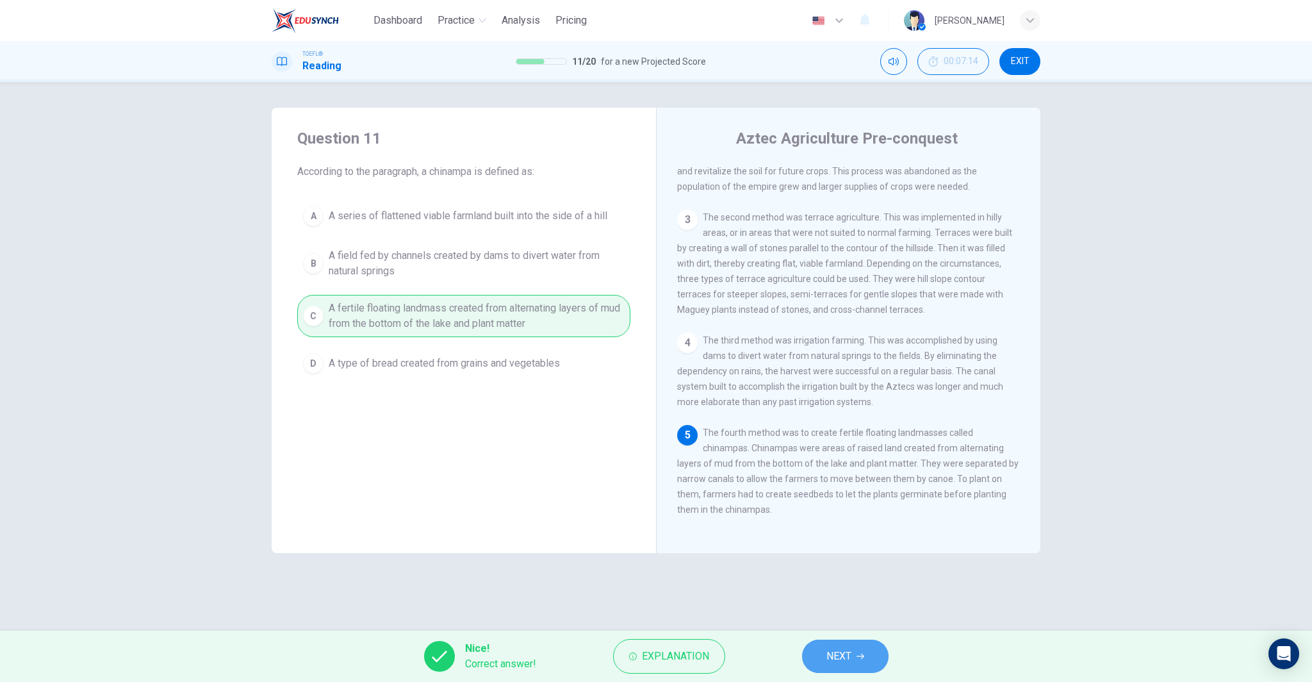
click at [824, 653] on button "NEXT" at bounding box center [845, 655] width 86 height 33
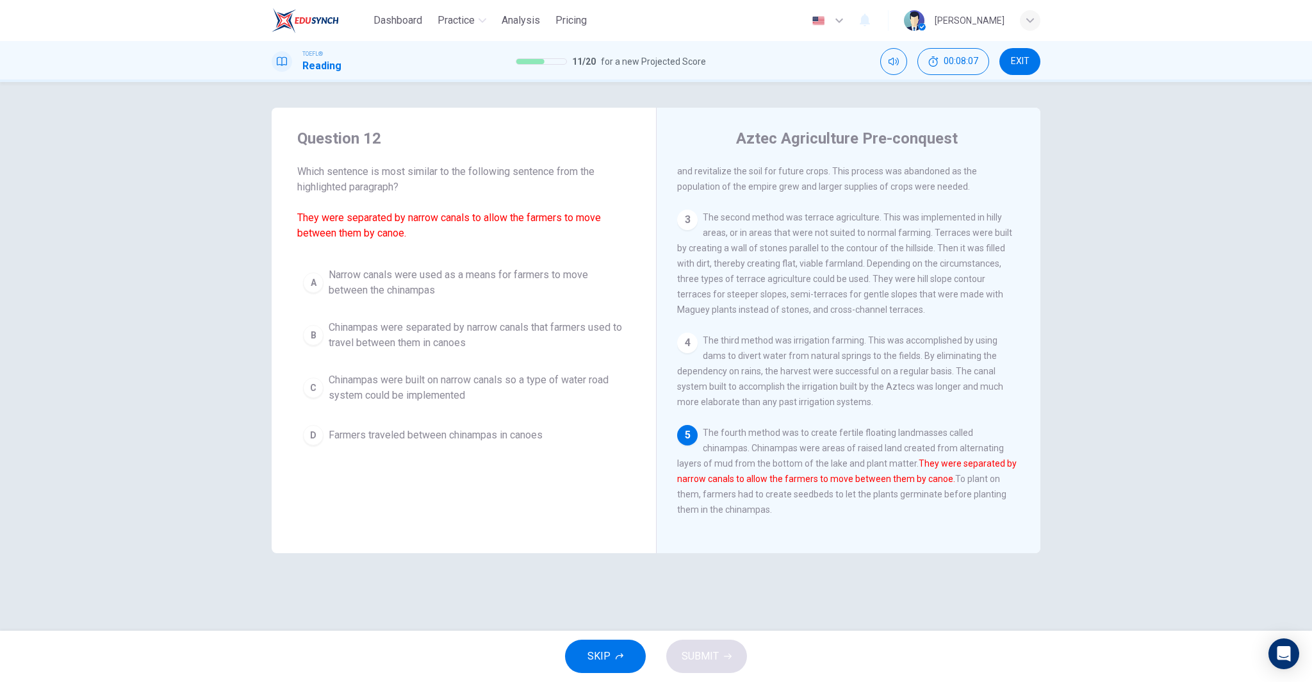
click at [477, 436] on span "Farmers traveled between chinampas in canoes" at bounding box center [436, 434] width 214 height 15
click at [454, 301] on button "A Narrow canals were used as a means for farmers to move between the chinampas" at bounding box center [463, 282] width 333 height 42
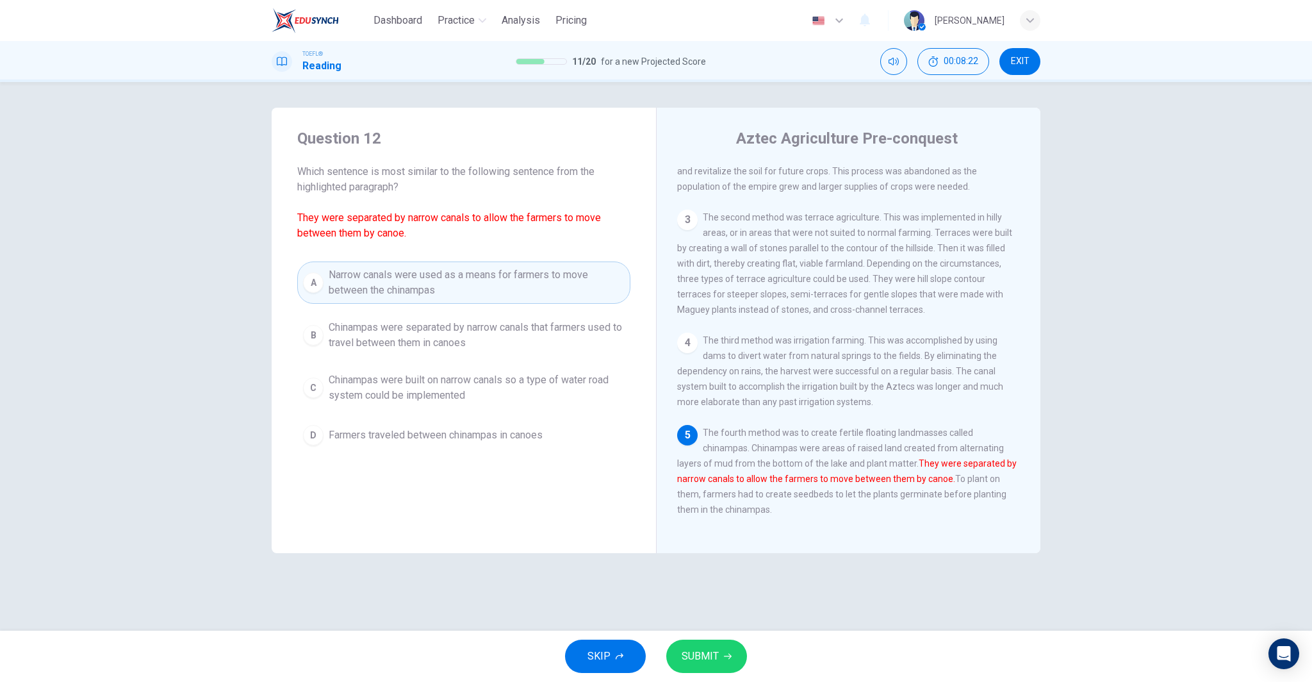
click at [719, 658] on button "SUBMIT" at bounding box center [706, 655] width 81 height 33
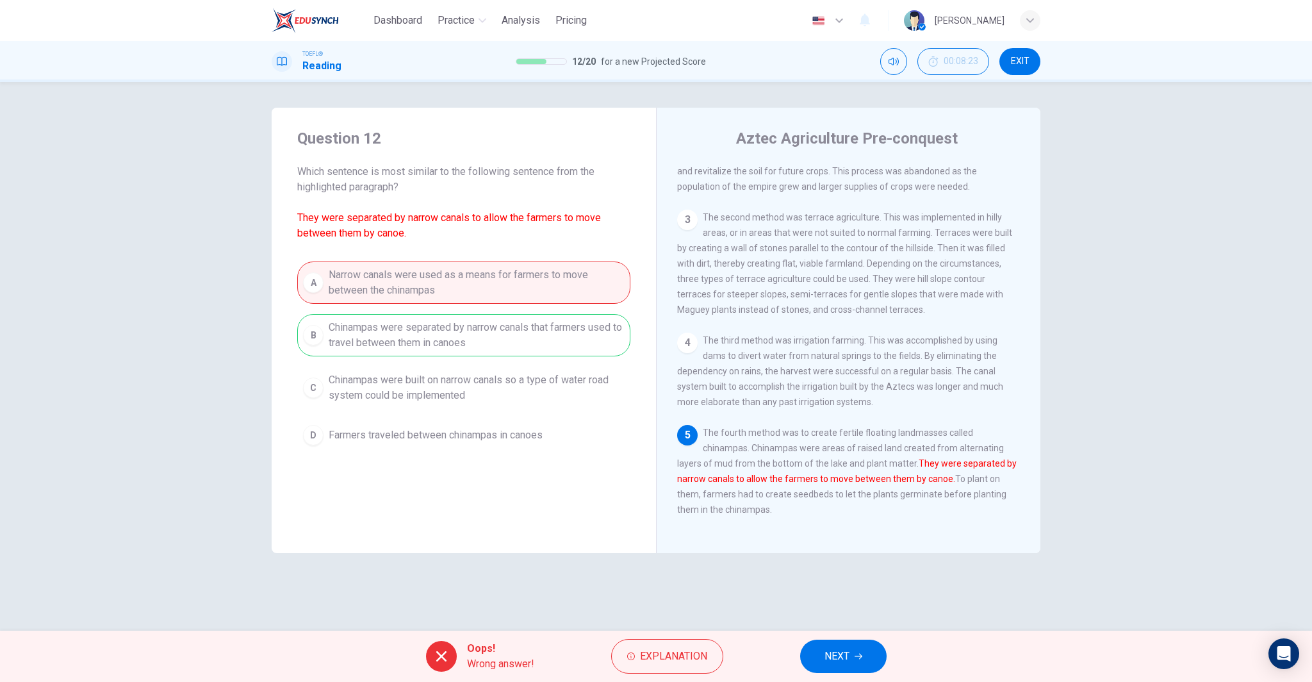
click at [855, 654] on button "NEXT" at bounding box center [843, 655] width 86 height 33
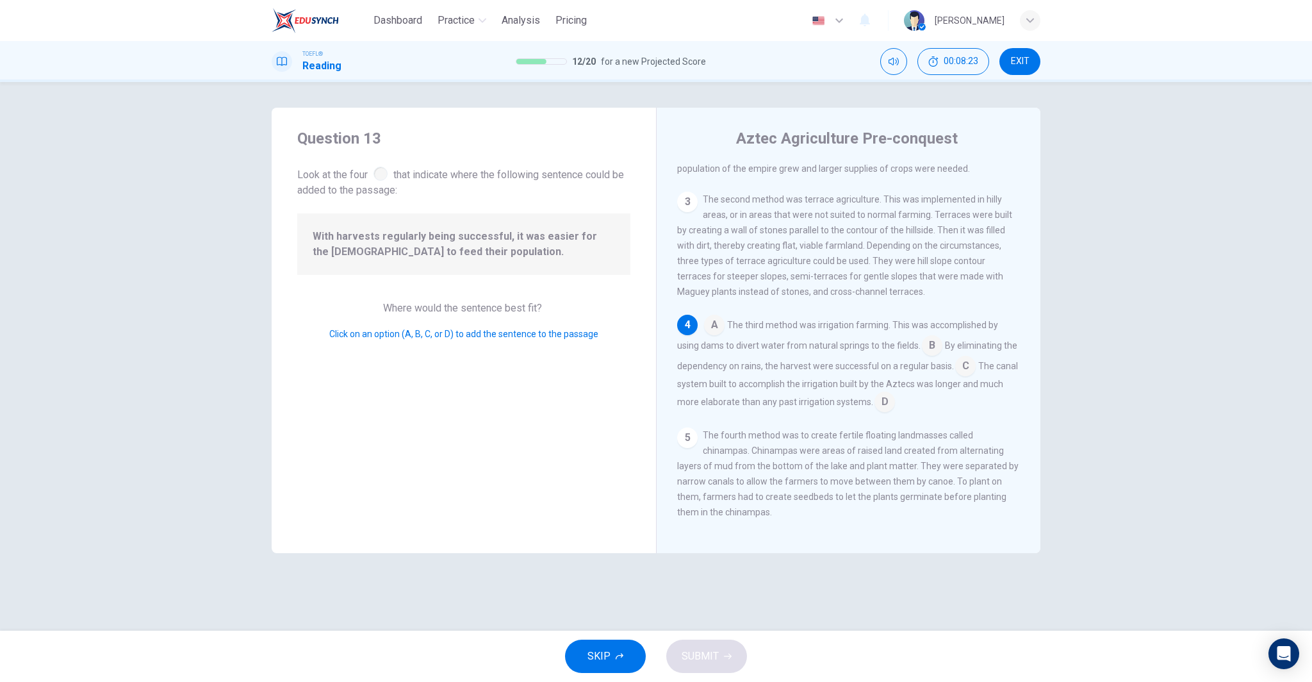
scroll to position [158, 0]
click at [887, 412] on input at bounding box center [884, 401] width 20 height 20
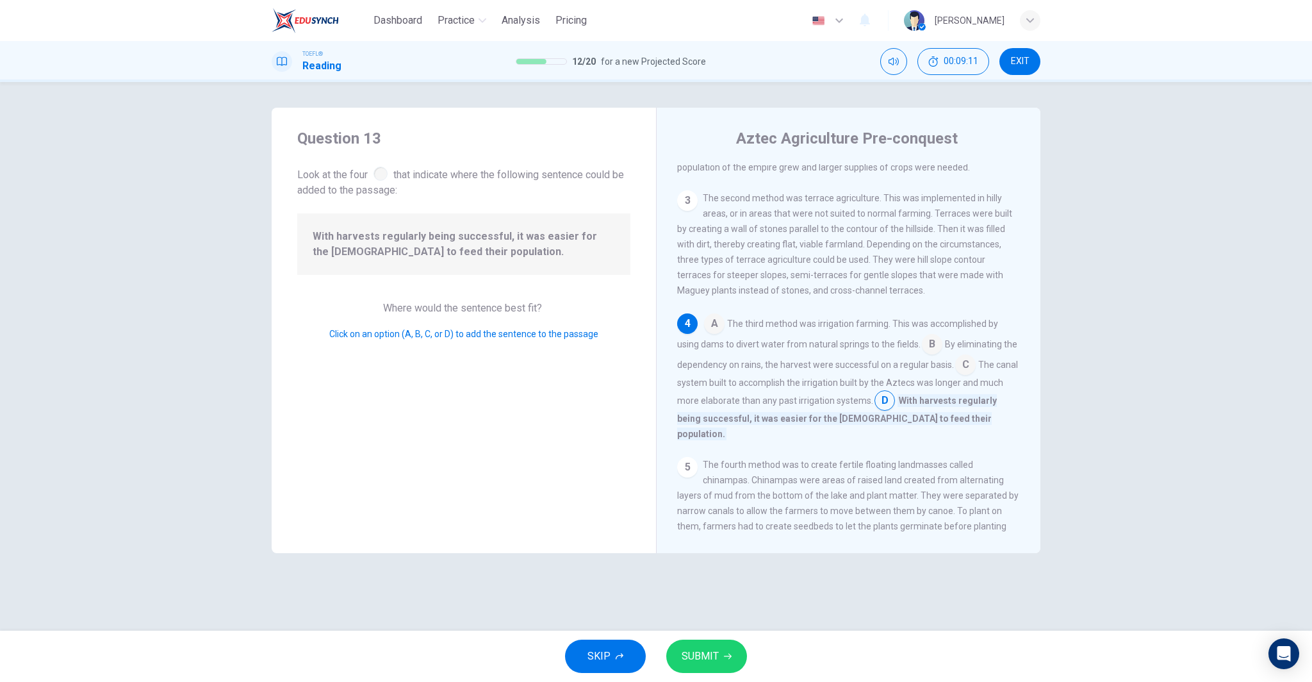
click at [965, 376] on input at bounding box center [965, 366] width 20 height 20
click at [728, 651] on button "SUBMIT" at bounding box center [706, 655] width 81 height 33
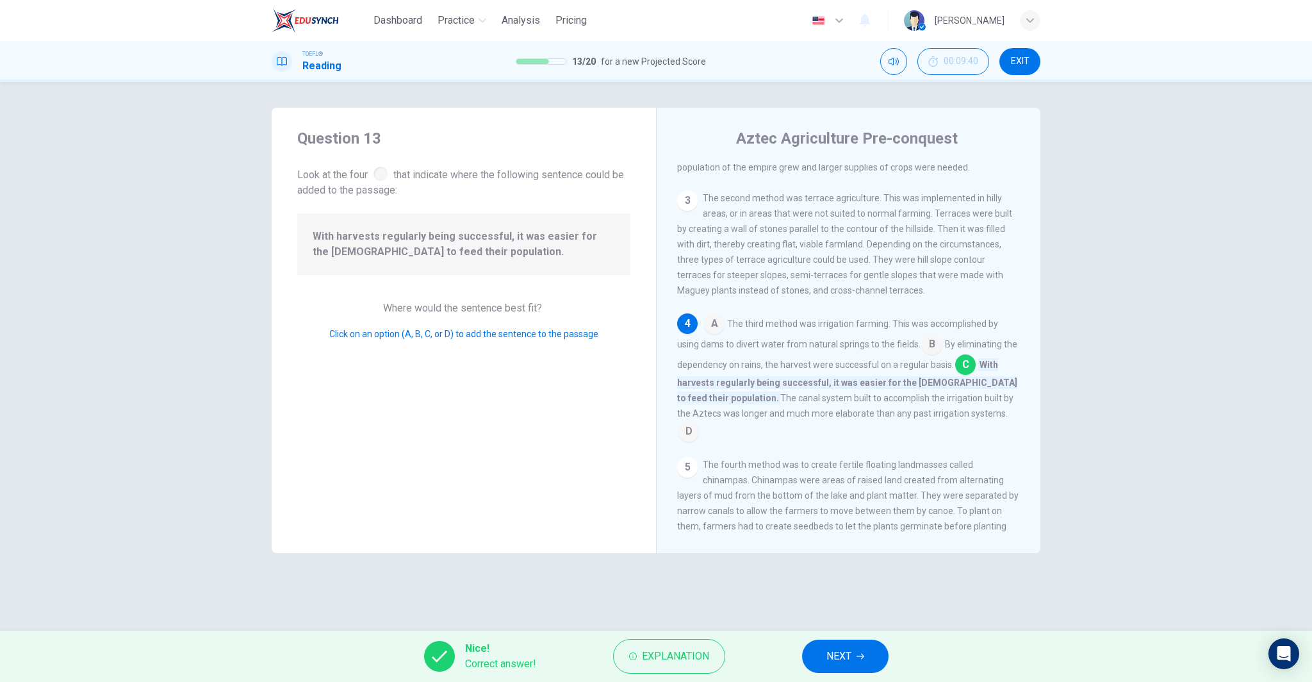
click at [861, 660] on button "NEXT" at bounding box center [845, 655] width 86 height 33
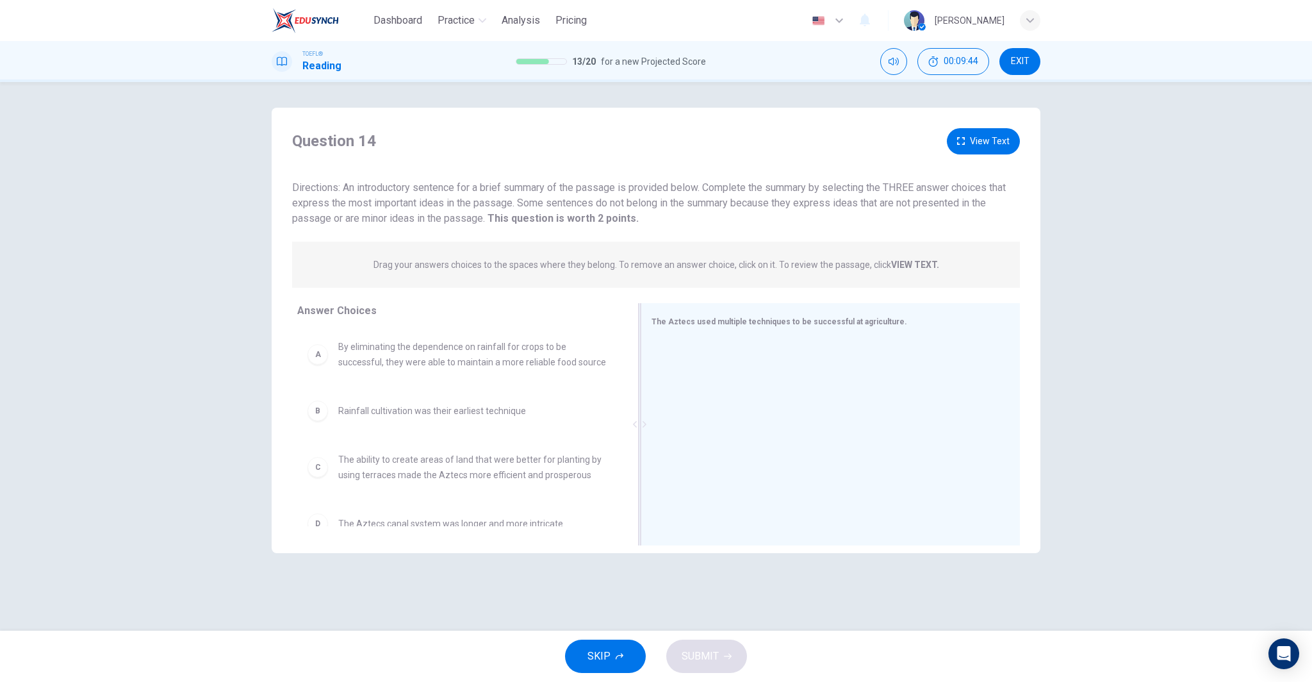
drag, startPoint x: 500, startPoint y: 430, endPoint x: 846, endPoint y: 419, distance: 346.8
click at [846, 419] on div "The Aztecs used multiple techniques to be successful at agriculture." at bounding box center [830, 424] width 379 height 242
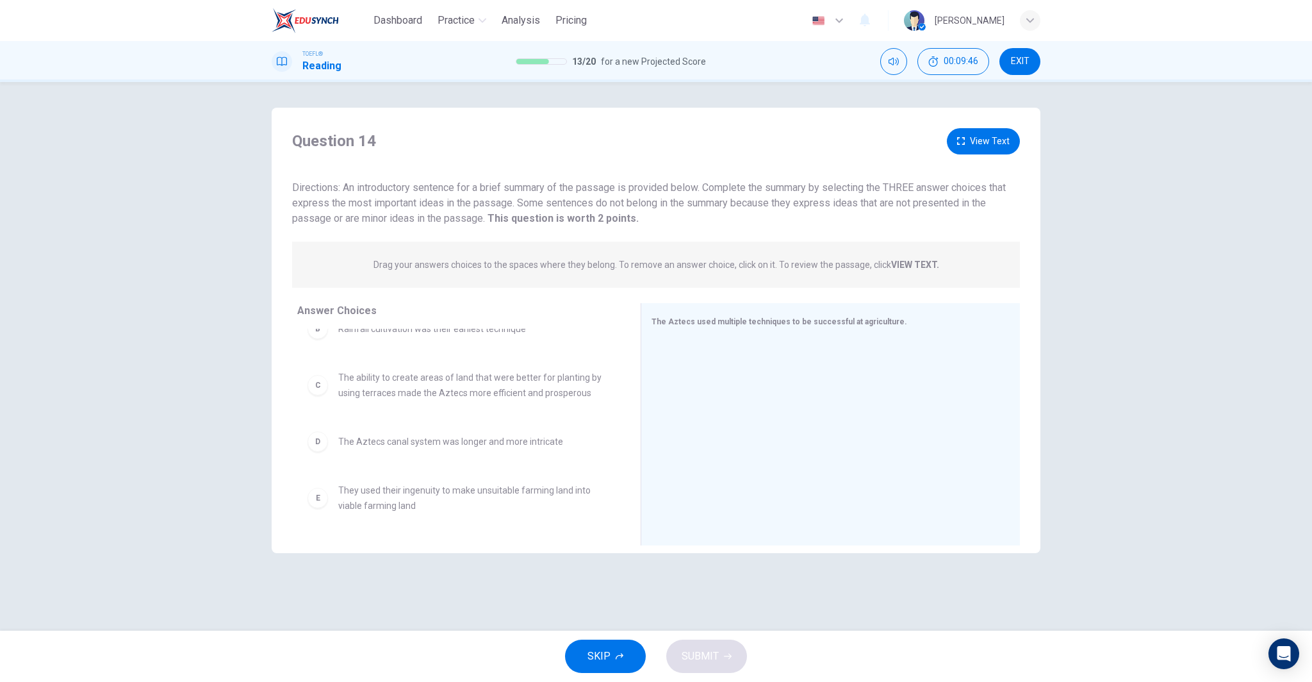
scroll to position [141, 0]
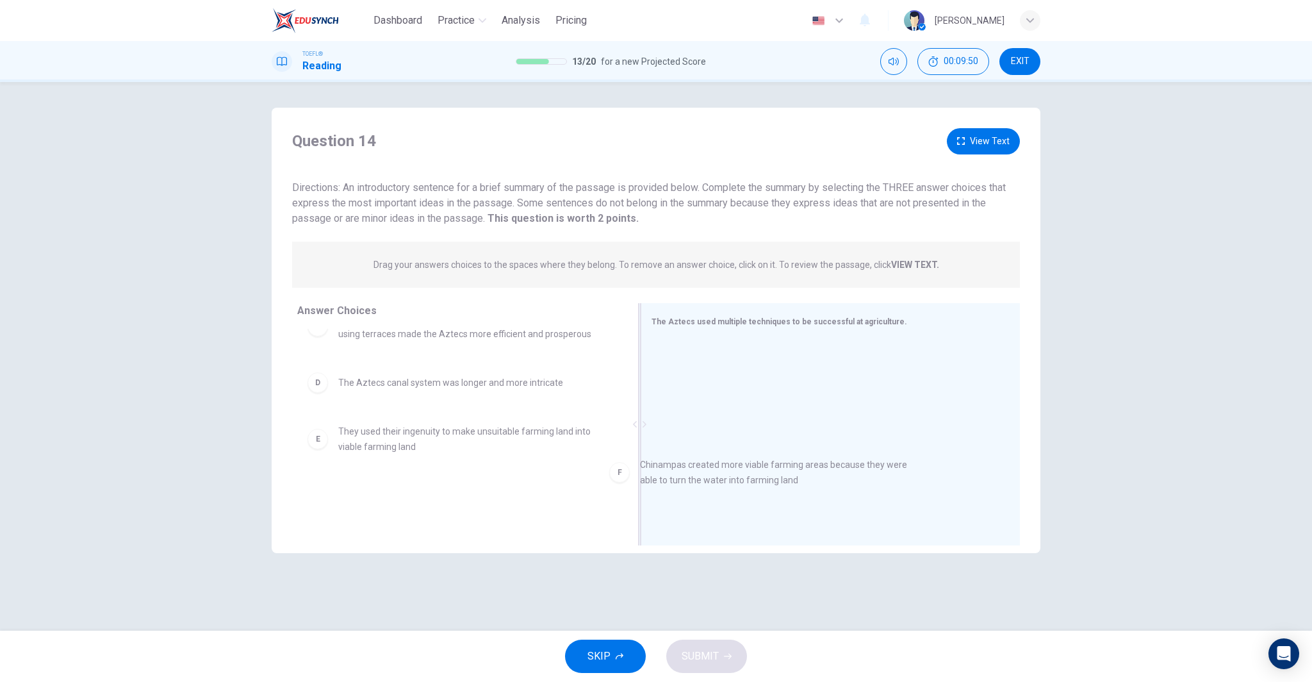
drag, startPoint x: 442, startPoint y: 511, endPoint x: 806, endPoint y: 459, distance: 367.5
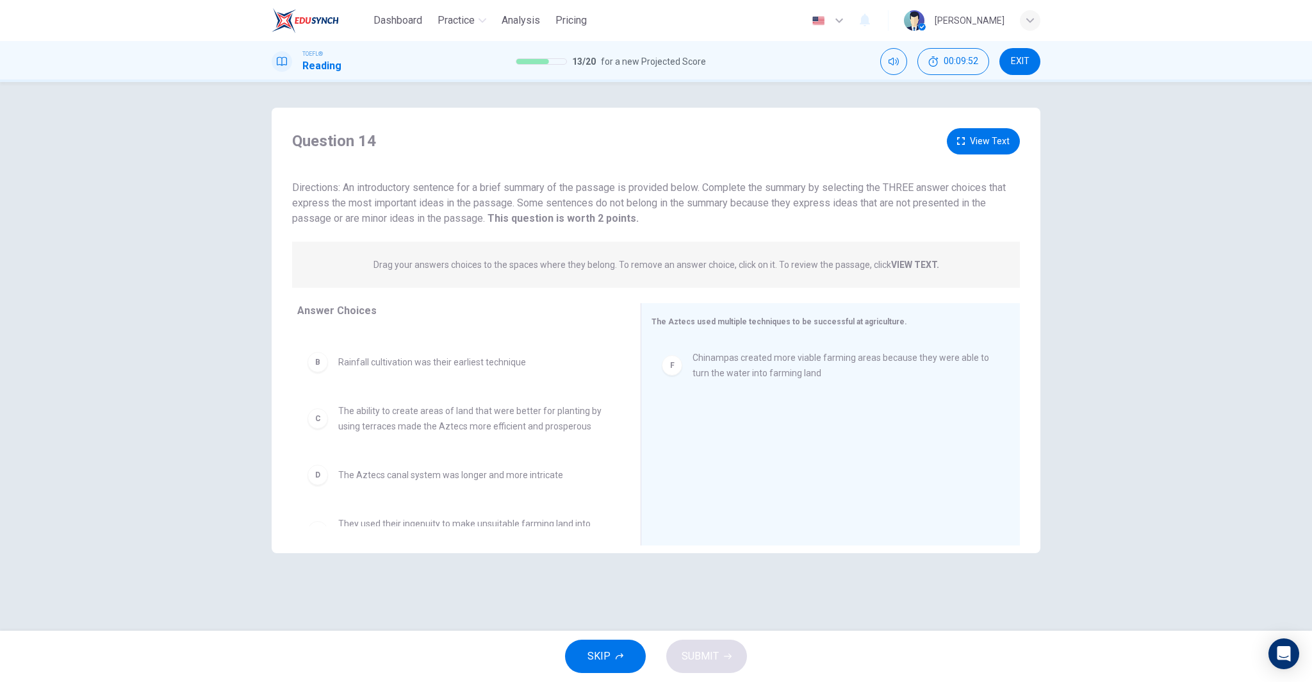
scroll to position [37, 0]
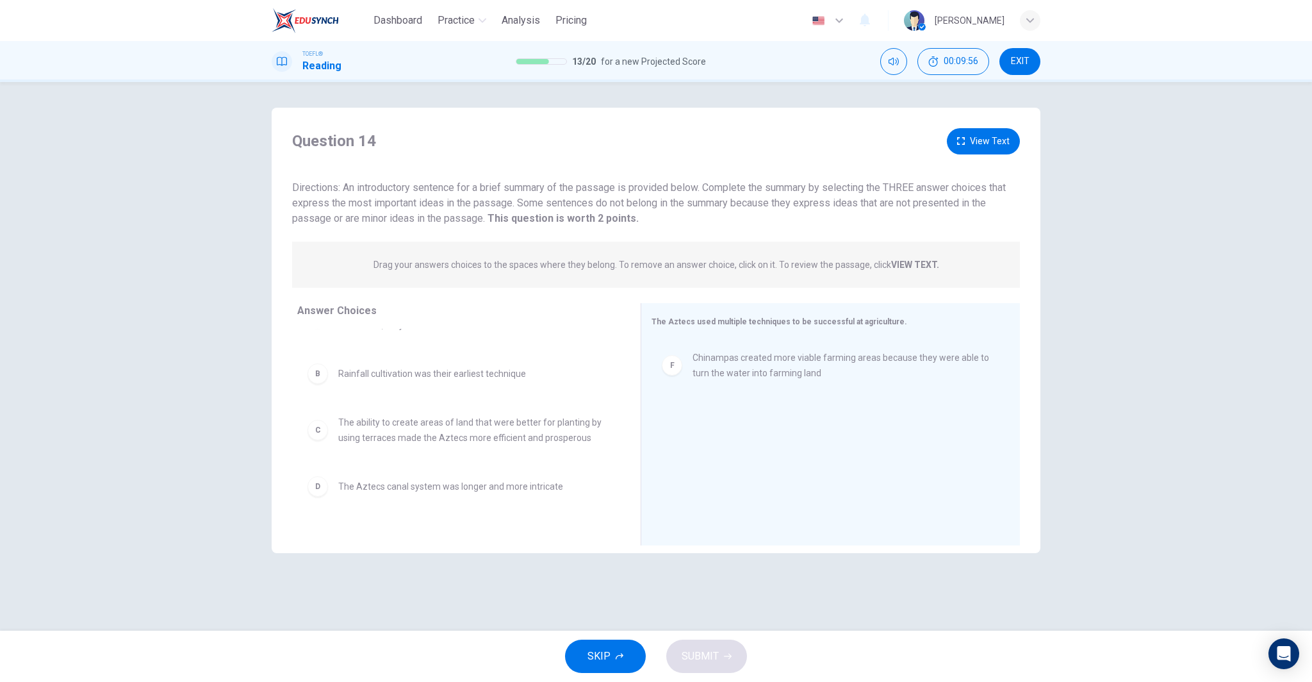
click at [375, 438] on span "The ability to create areas of land that were better for planting by using terr…" at bounding box center [474, 429] width 272 height 31
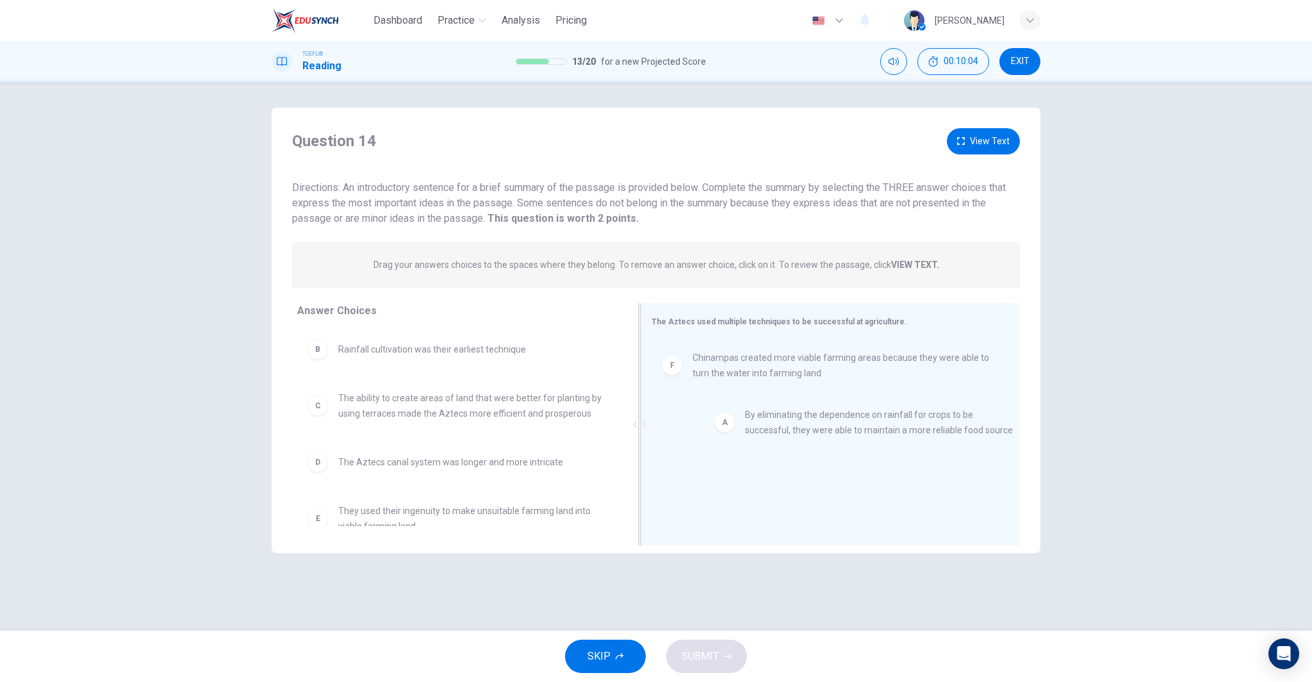
drag, startPoint x: 383, startPoint y: 361, endPoint x: 766, endPoint y: 428, distance: 388.9
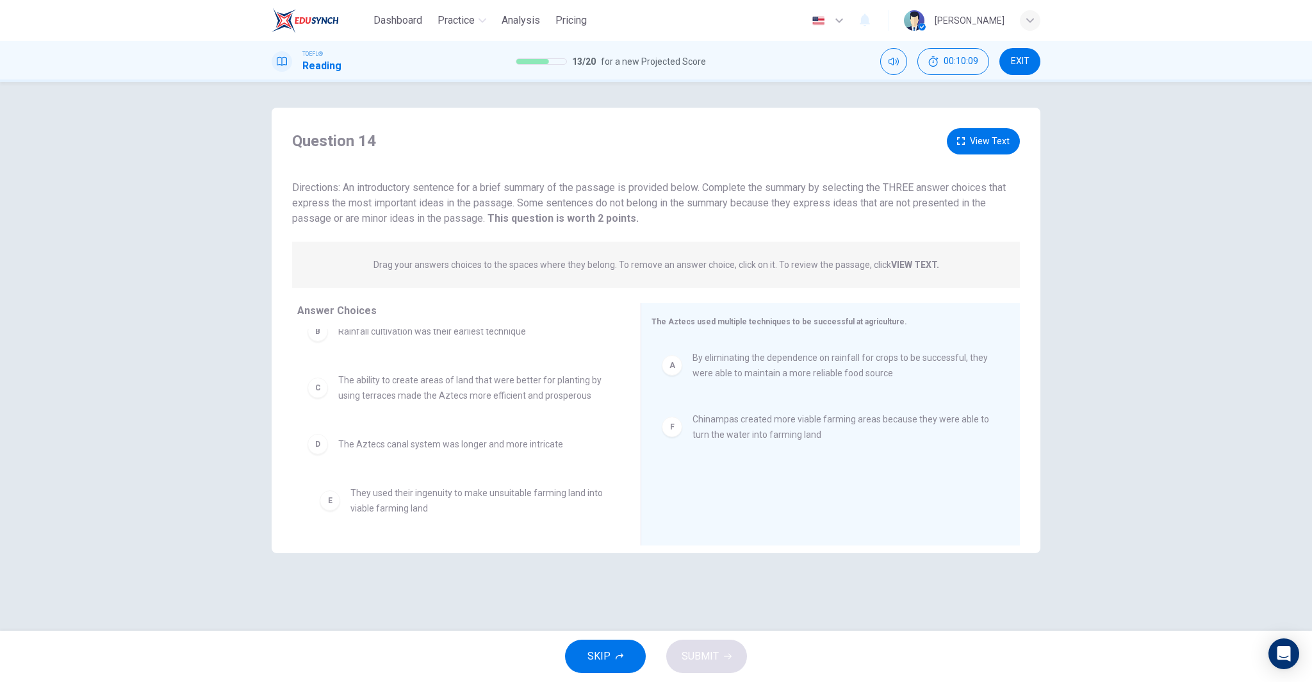
drag, startPoint x: 403, startPoint y: 502, endPoint x: 420, endPoint y: 503, distance: 16.7
drag, startPoint x: 445, startPoint y: 501, endPoint x: 802, endPoint y: 489, distance: 357.0
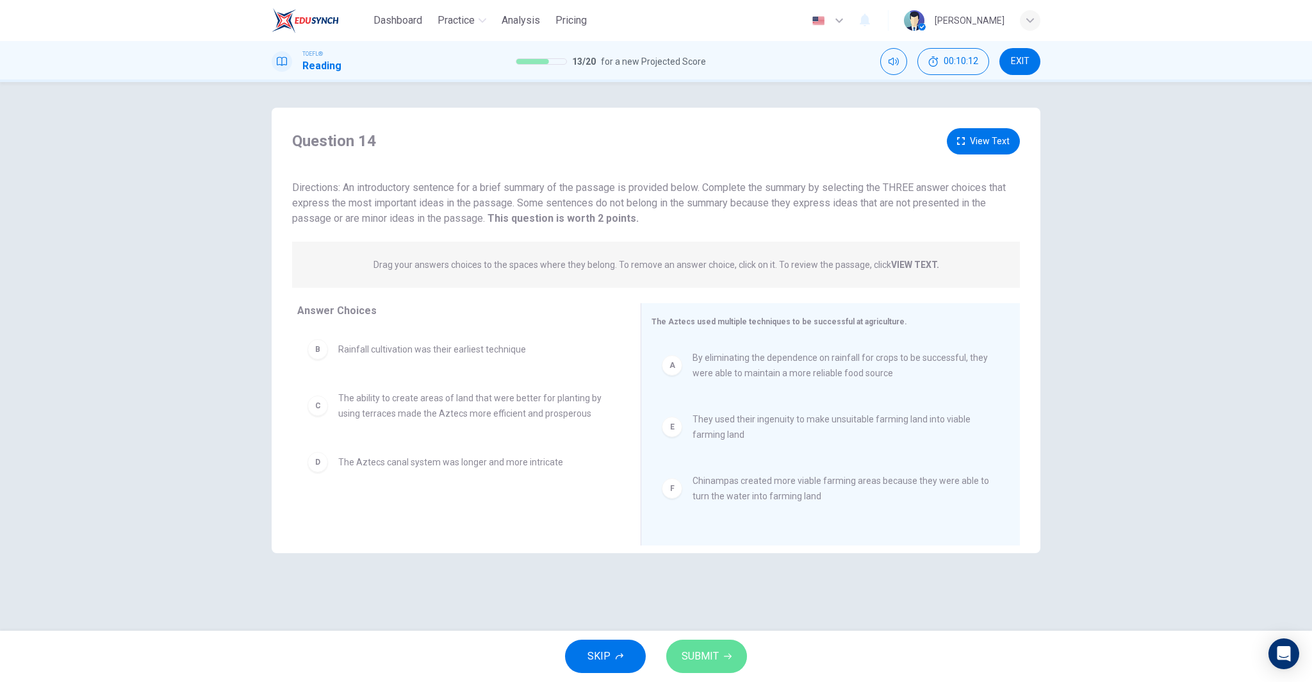
click at [719, 652] on button "SUBMIT" at bounding box center [706, 655] width 81 height 33
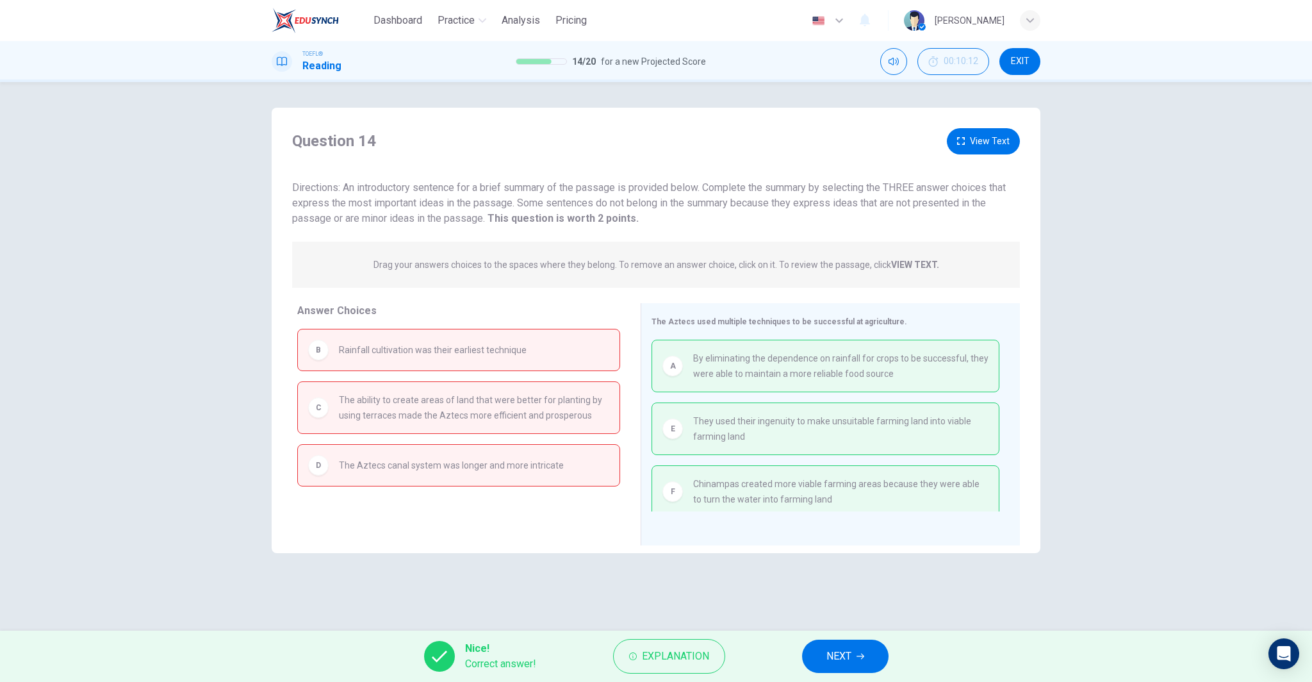
click at [831, 657] on span "NEXT" at bounding box center [838, 656] width 25 height 18
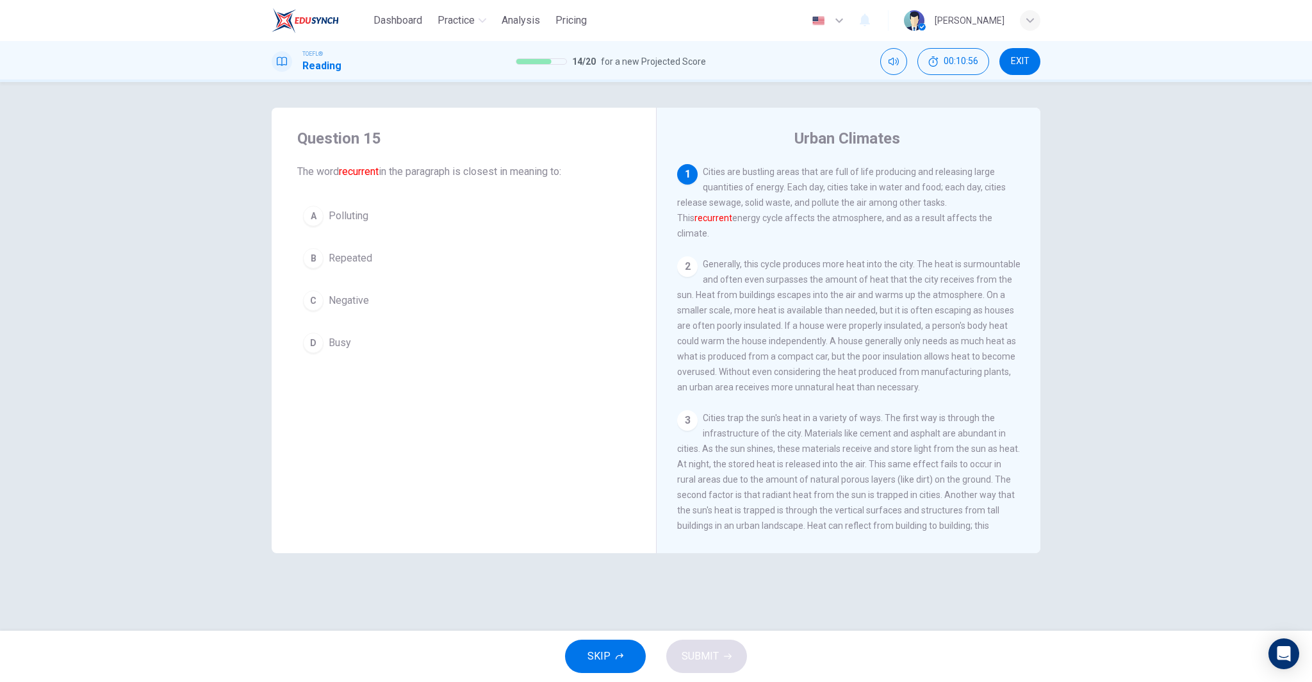
click at [379, 259] on button "B Repeated" at bounding box center [463, 258] width 333 height 32
click at [709, 655] on span "SUBMIT" at bounding box center [700, 656] width 37 height 18
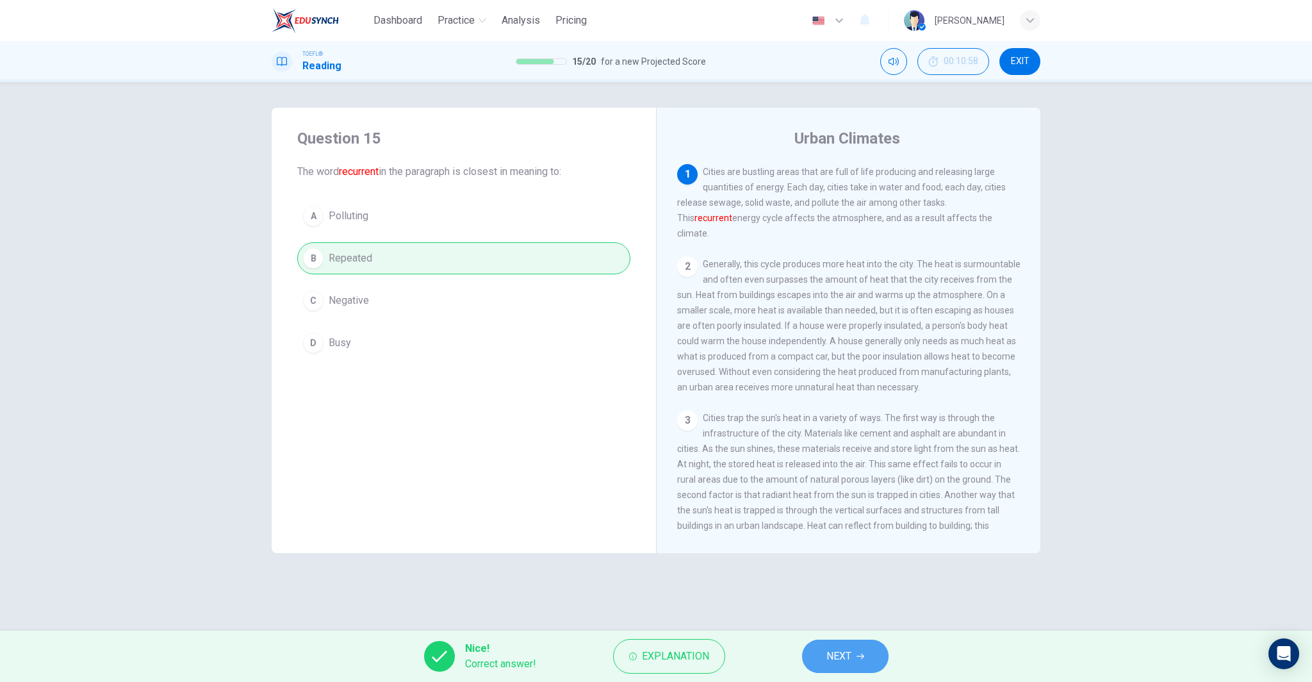
click at [842, 652] on span "NEXT" at bounding box center [838, 656] width 25 height 18
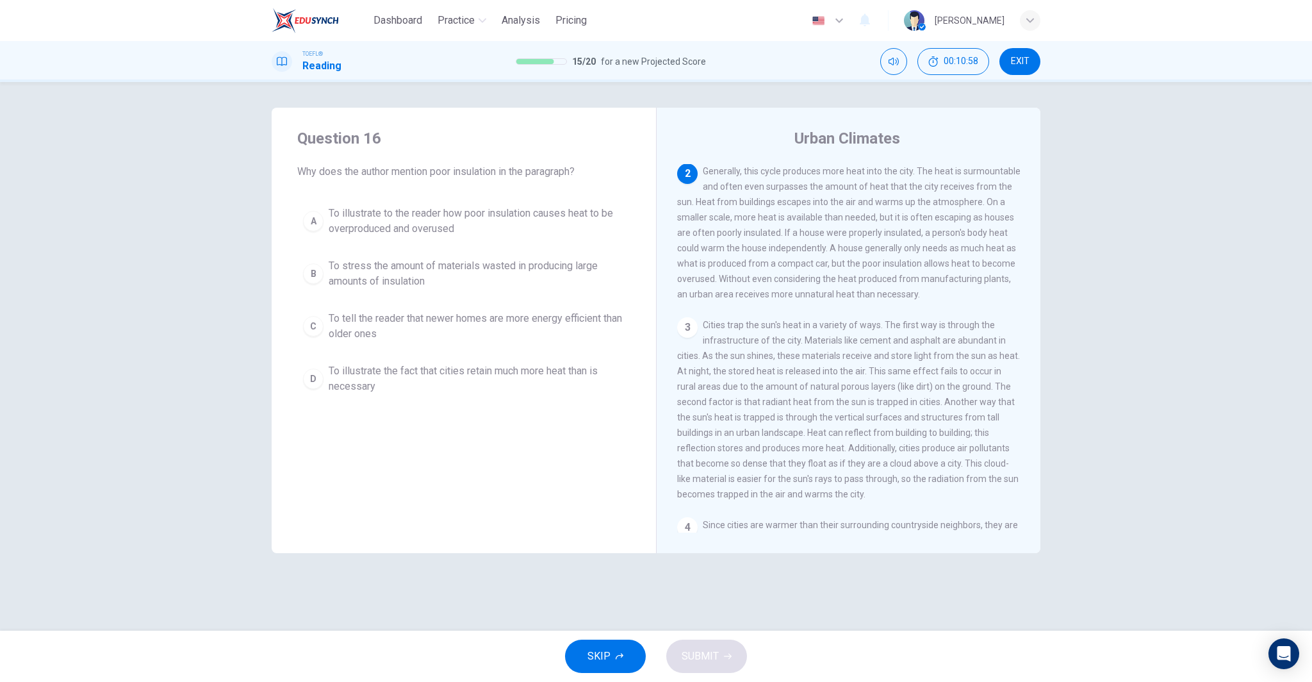
scroll to position [79, 0]
drag, startPoint x: 532, startPoint y: 220, endPoint x: 581, endPoint y: 315, distance: 106.3
click at [532, 220] on span "To illustrate to the reader how poor insulation causes heat to be overproduced …" at bounding box center [477, 221] width 296 height 31
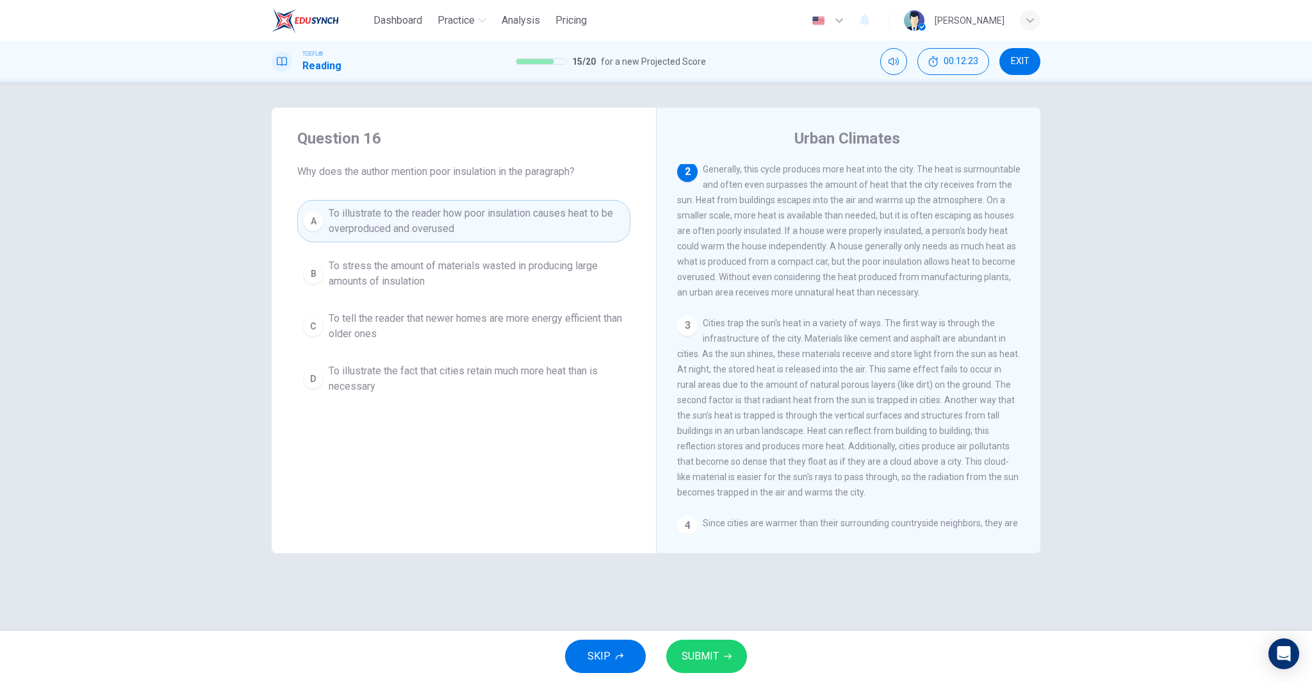
click at [724, 652] on icon "button" at bounding box center [728, 656] width 8 height 8
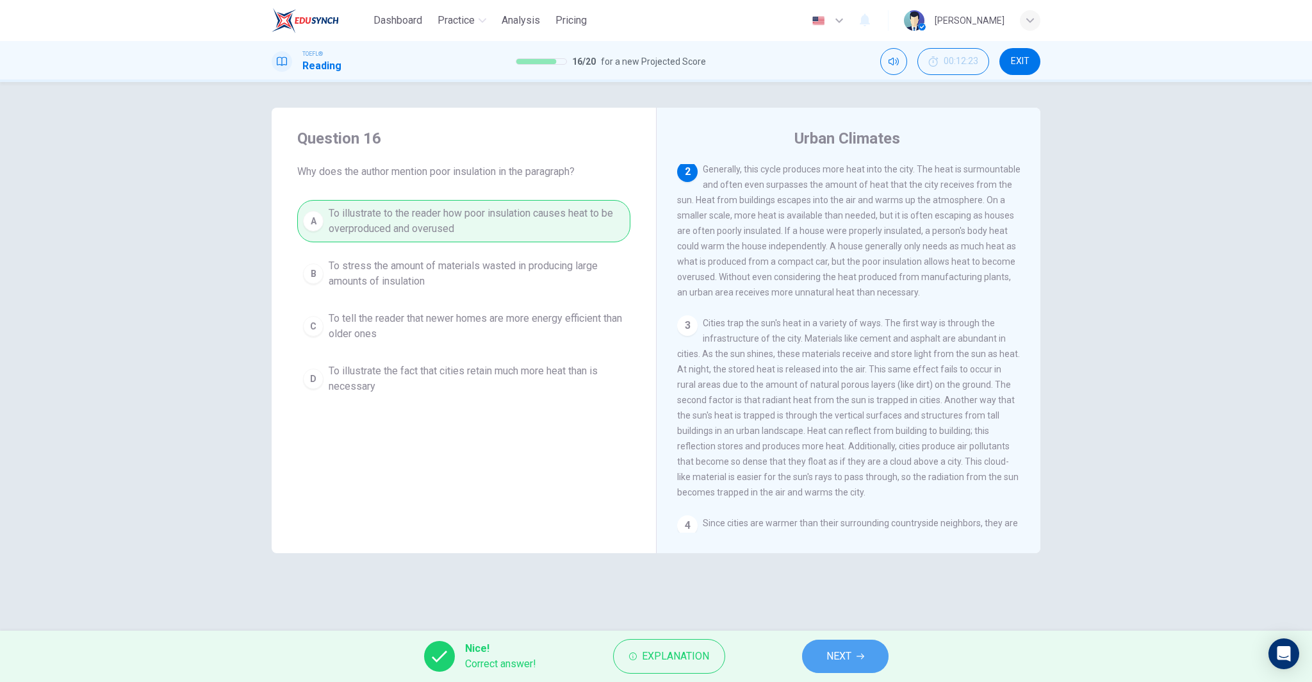
click at [829, 667] on button "NEXT" at bounding box center [845, 655] width 86 height 33
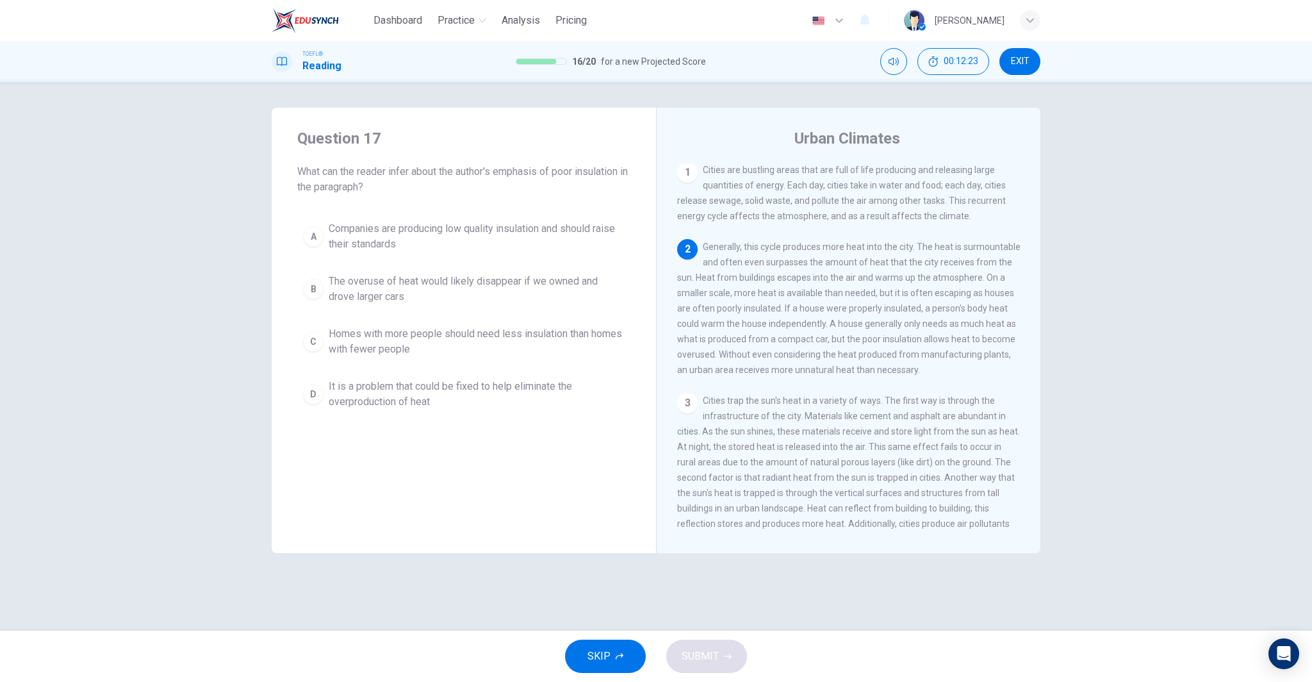
scroll to position [0, 0]
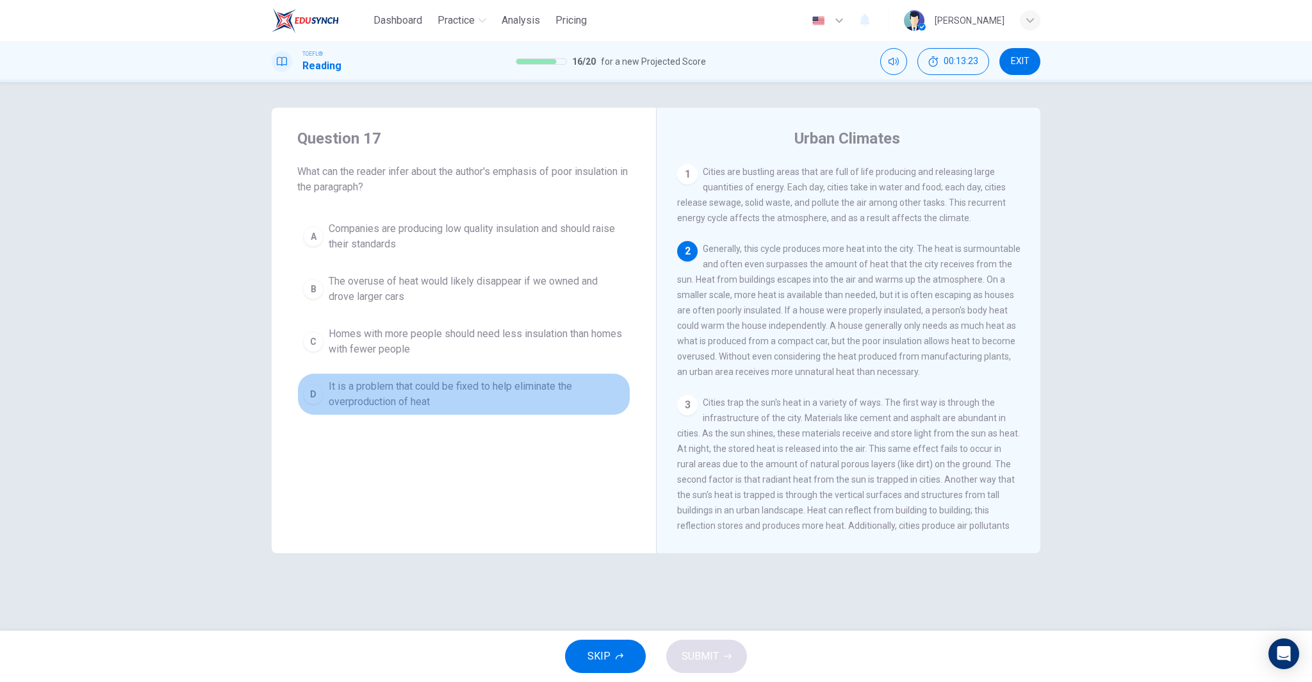
click at [441, 397] on span "It is a problem that could be fixed to help eliminate the overproduction of heat" at bounding box center [477, 394] width 296 height 31
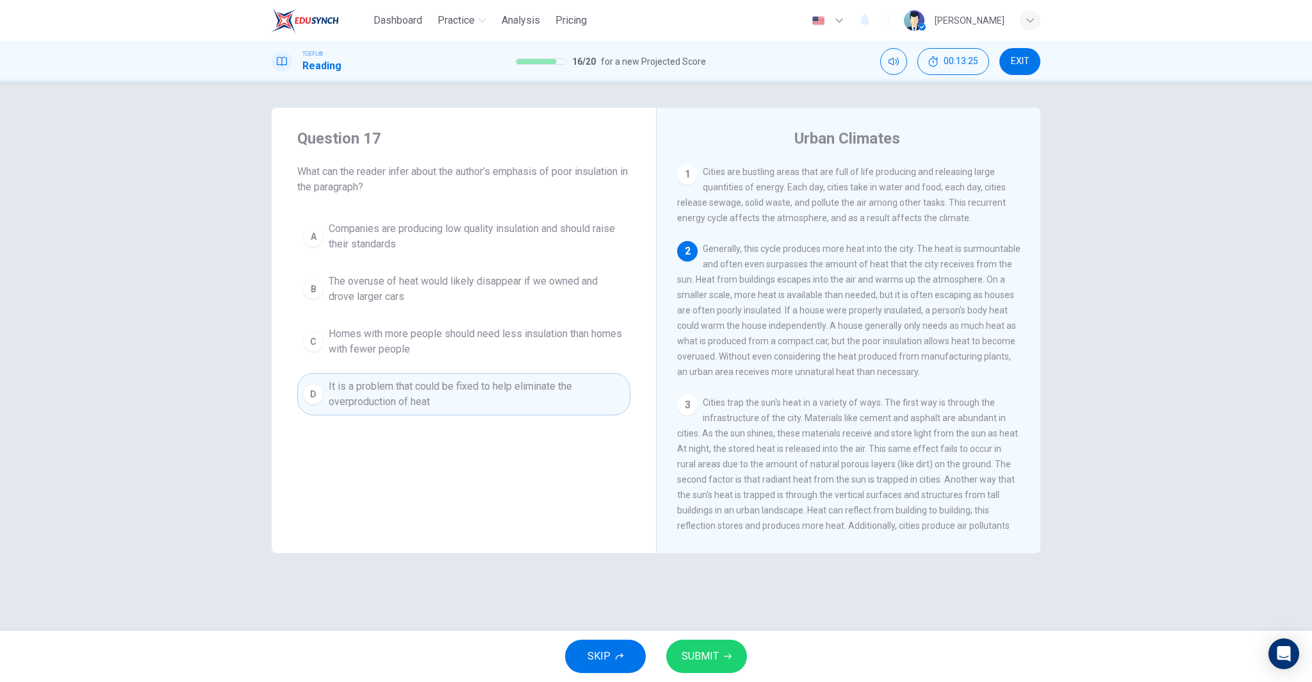
click at [524, 331] on span "Homes with more people should need less insulation than homes with fewer people" at bounding box center [477, 341] width 296 height 31
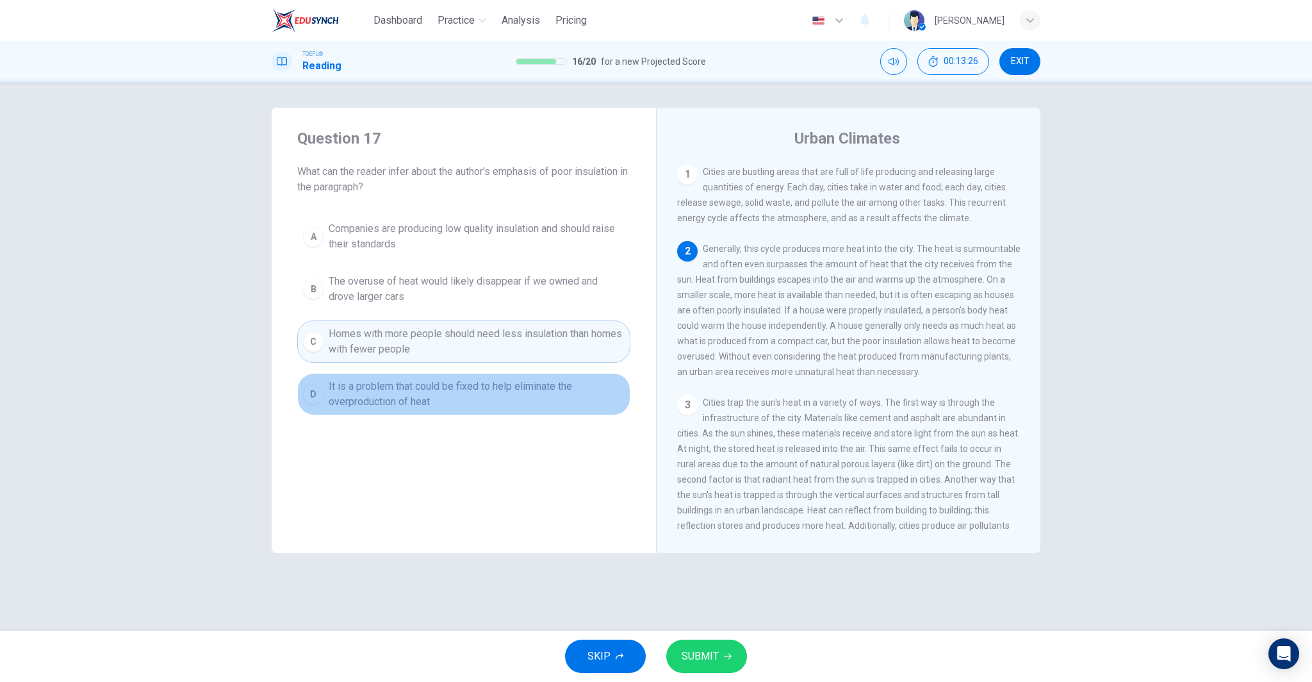
click at [504, 385] on span "It is a problem that could be fixed to help eliminate the overproduction of heat" at bounding box center [477, 394] width 296 height 31
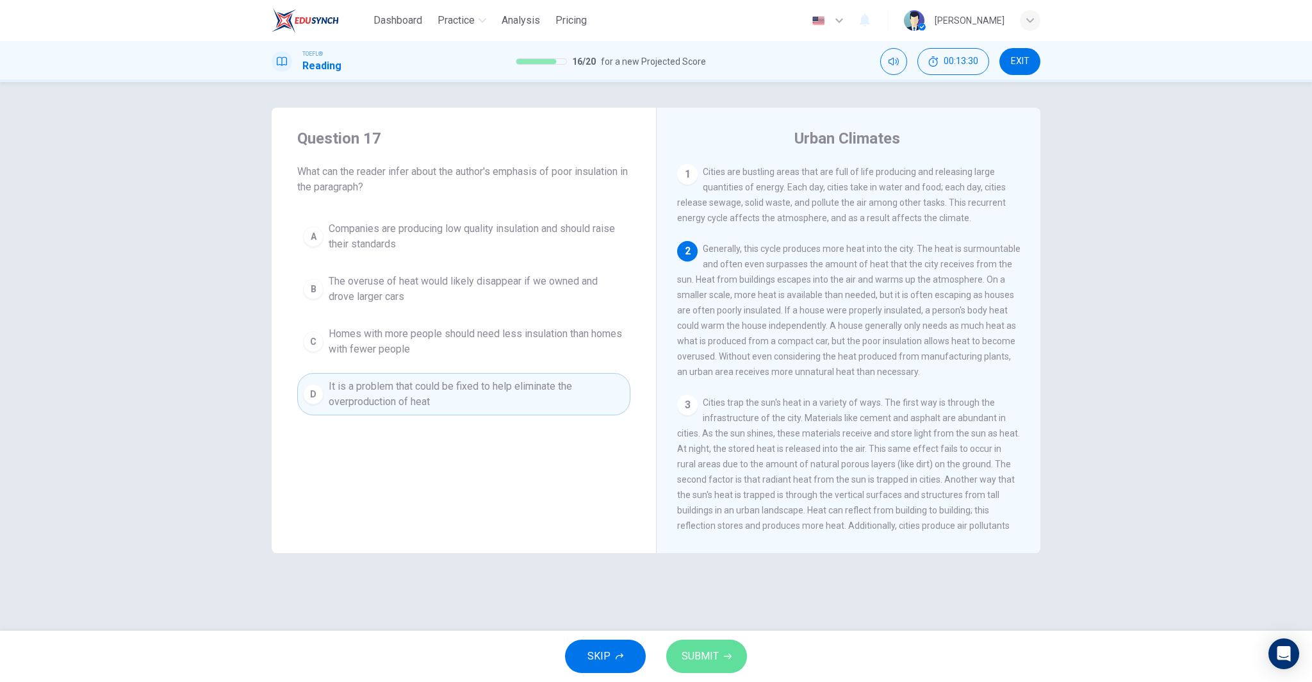
click at [719, 667] on button "SUBMIT" at bounding box center [706, 655] width 81 height 33
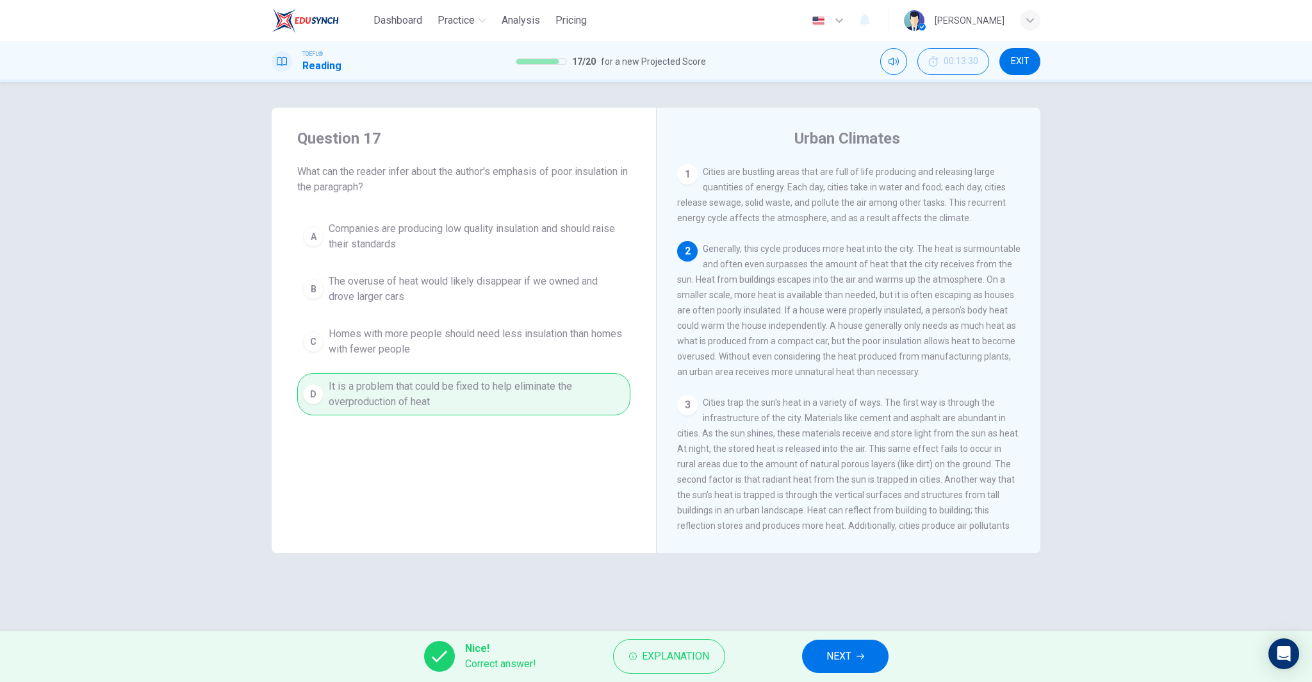
click at [842, 654] on span "NEXT" at bounding box center [838, 656] width 25 height 18
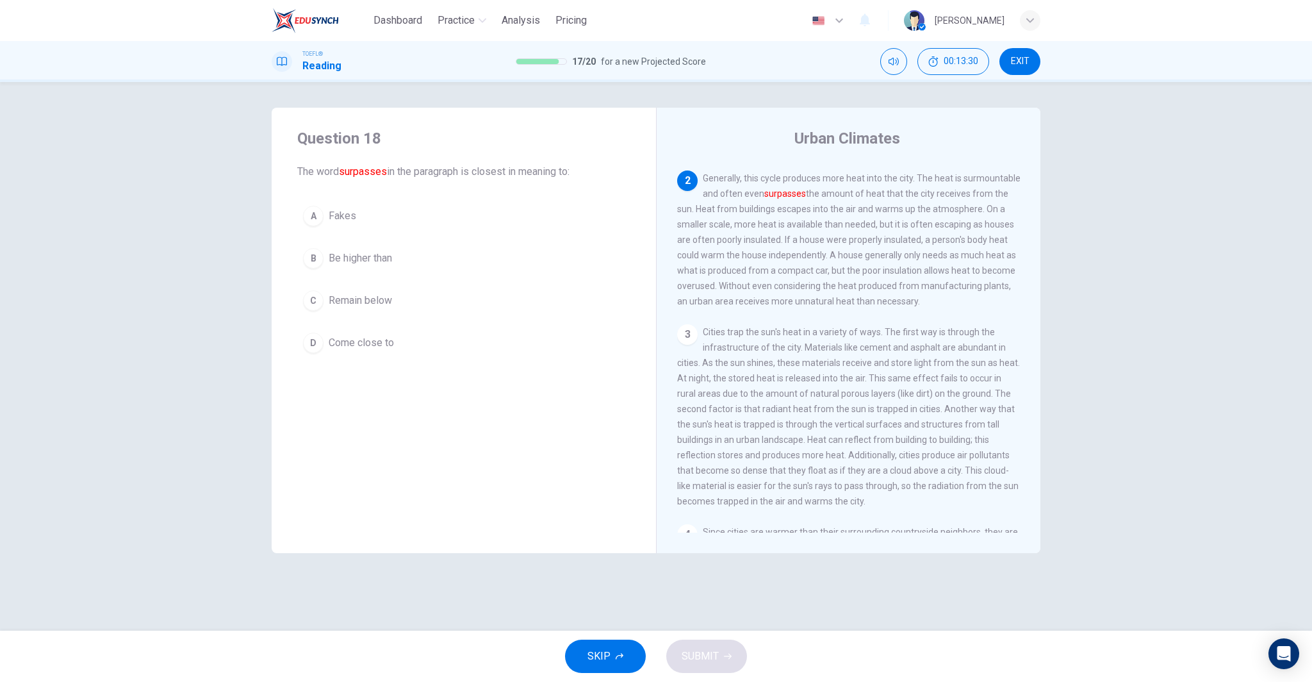
scroll to position [79, 0]
click at [398, 256] on button "B Be higher than" at bounding box center [463, 258] width 333 height 32
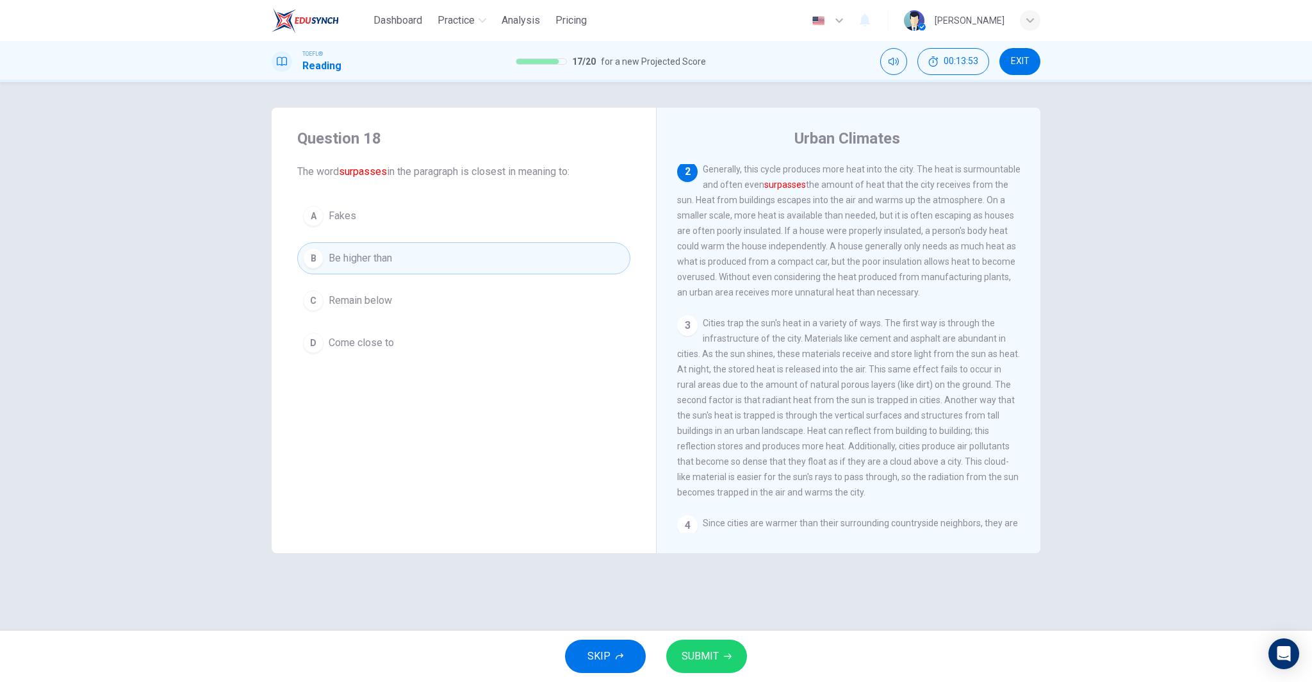
click at [694, 652] on span "SUBMIT" at bounding box center [700, 656] width 37 height 18
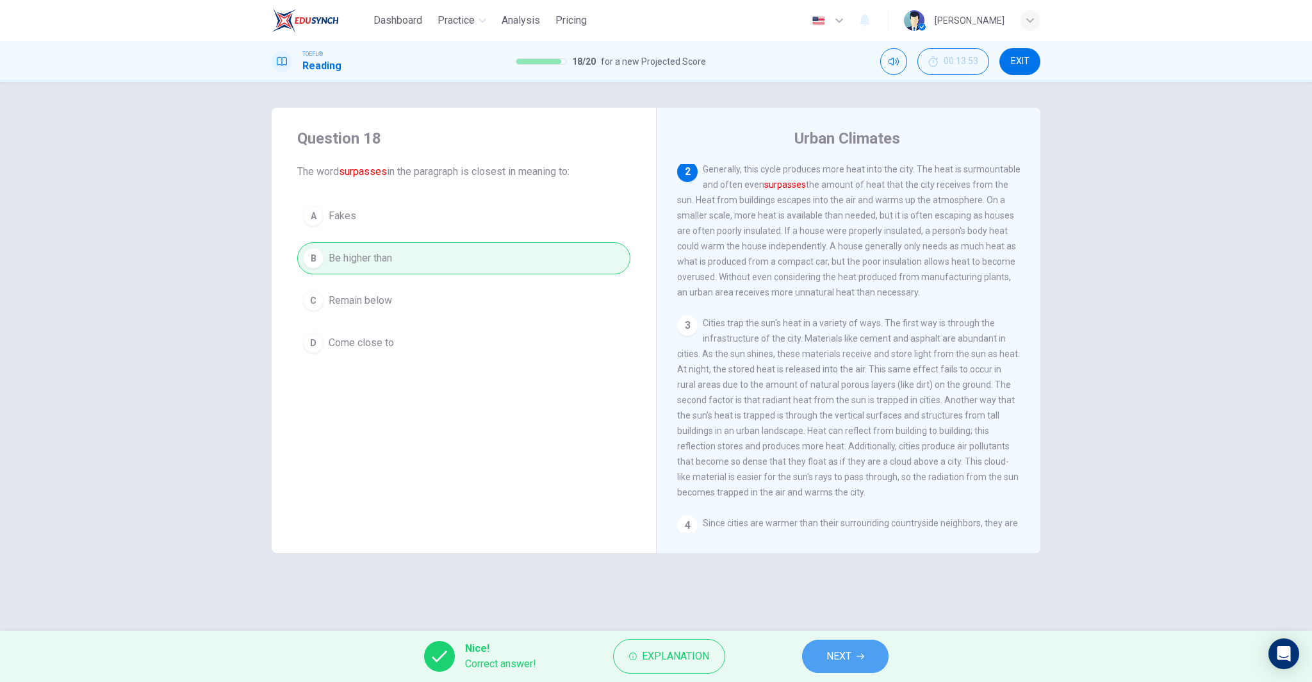
click at [807, 656] on button "NEXT" at bounding box center [845, 655] width 86 height 33
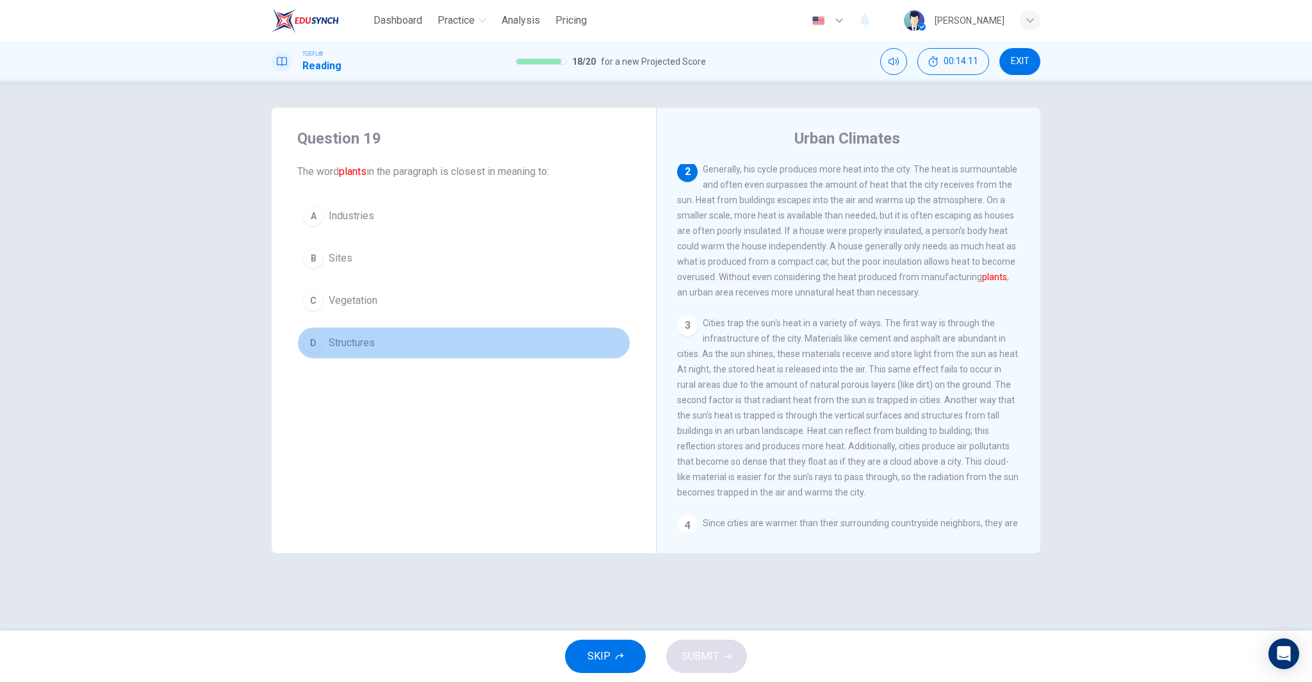
click at [361, 340] on span "Structures" at bounding box center [352, 342] width 46 height 15
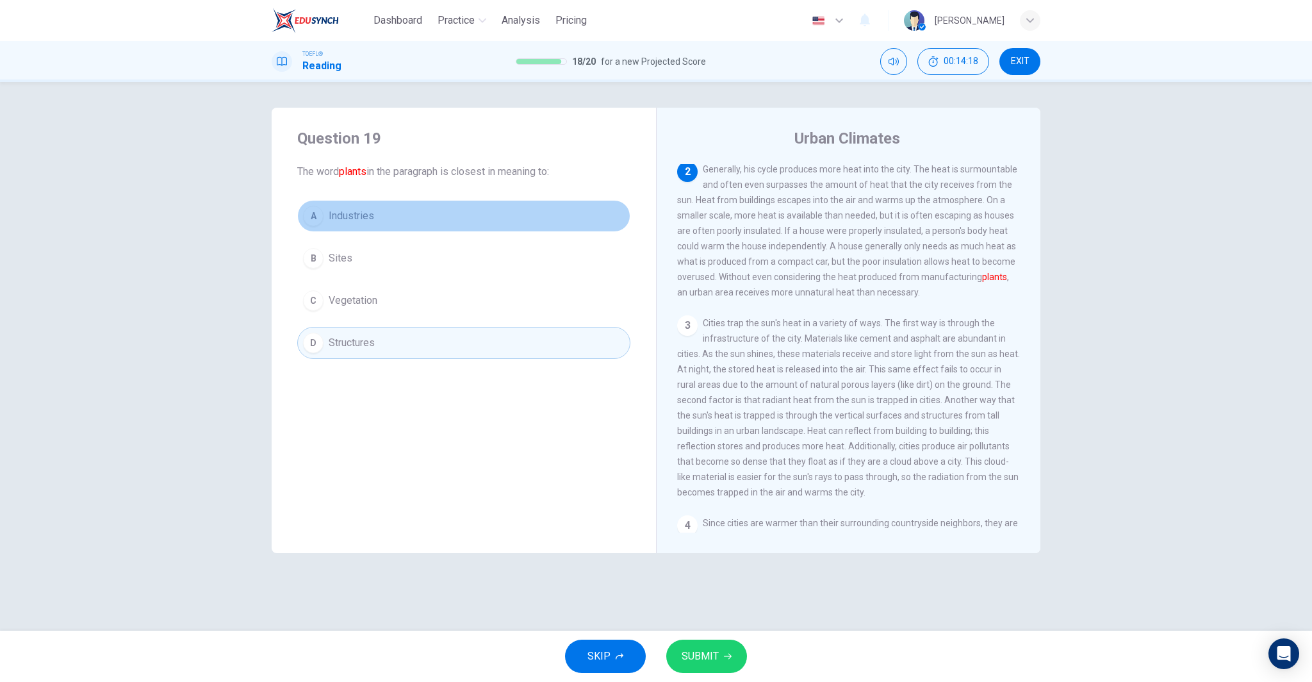
click at [400, 226] on button "A Industries" at bounding box center [463, 216] width 333 height 32
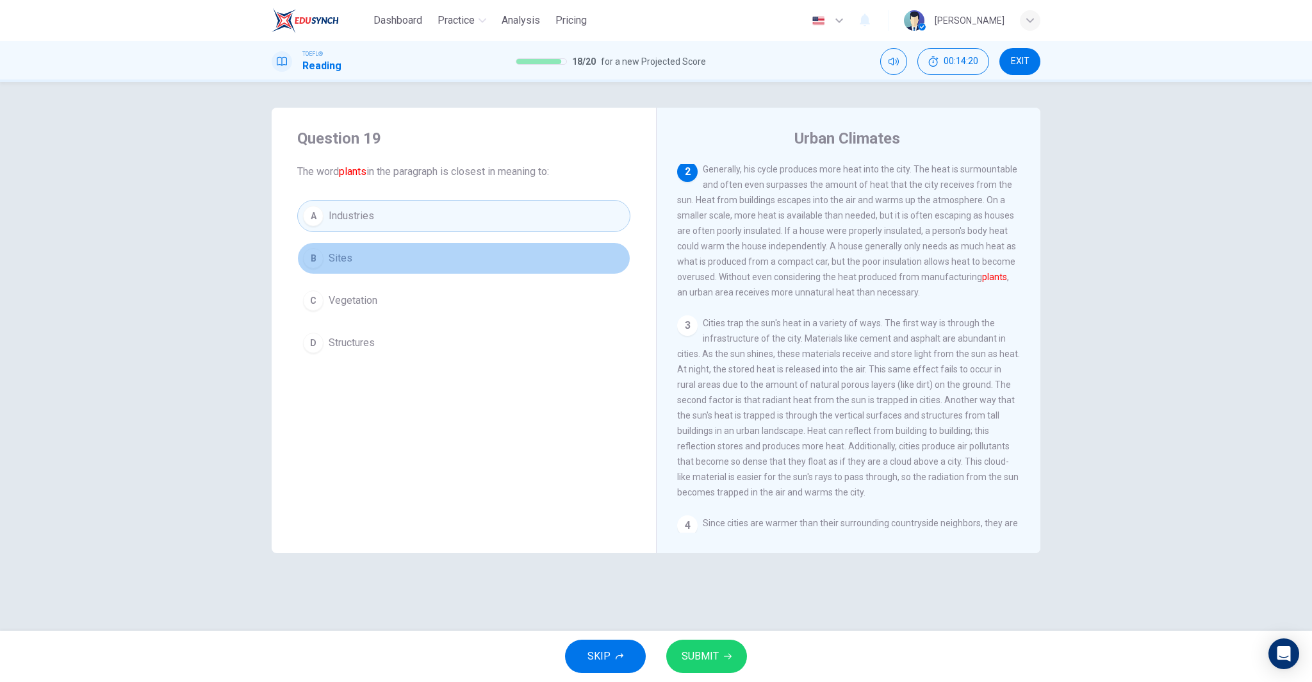
click at [401, 259] on button "B Sites" at bounding box center [463, 258] width 333 height 32
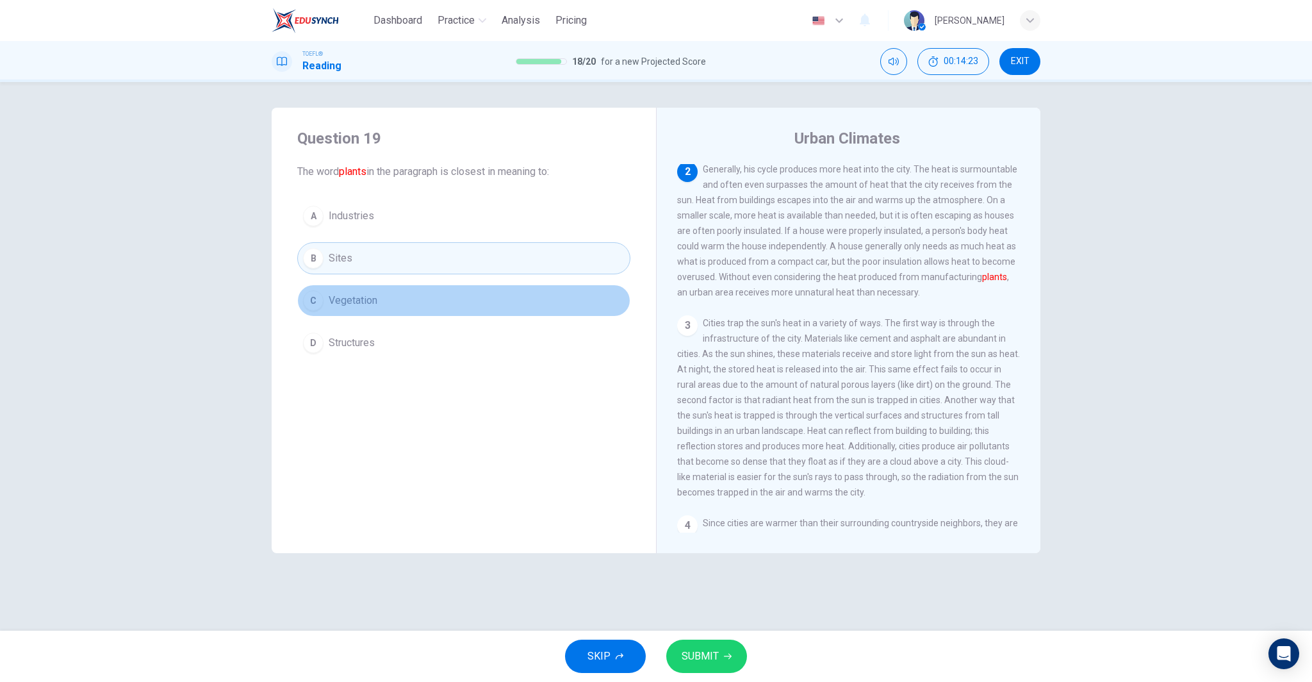
click at [409, 297] on button "C Vegetation" at bounding box center [463, 300] width 333 height 32
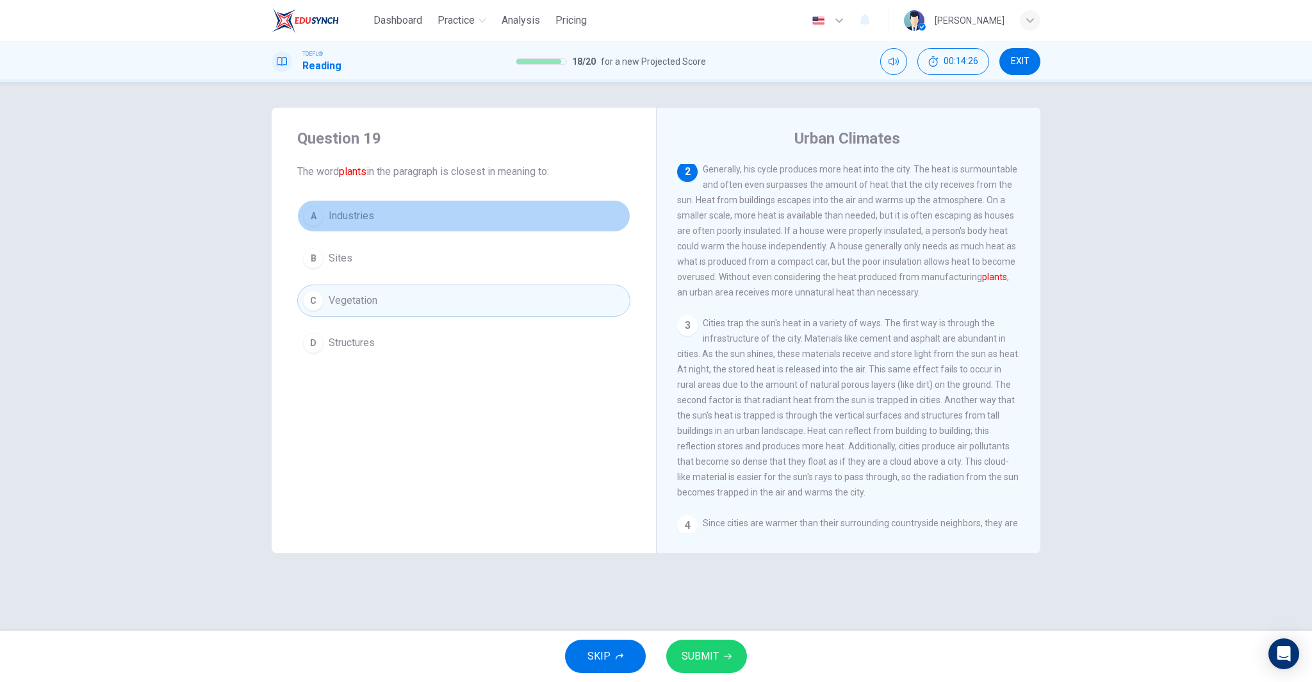
click at [384, 213] on button "A Industries" at bounding box center [463, 216] width 333 height 32
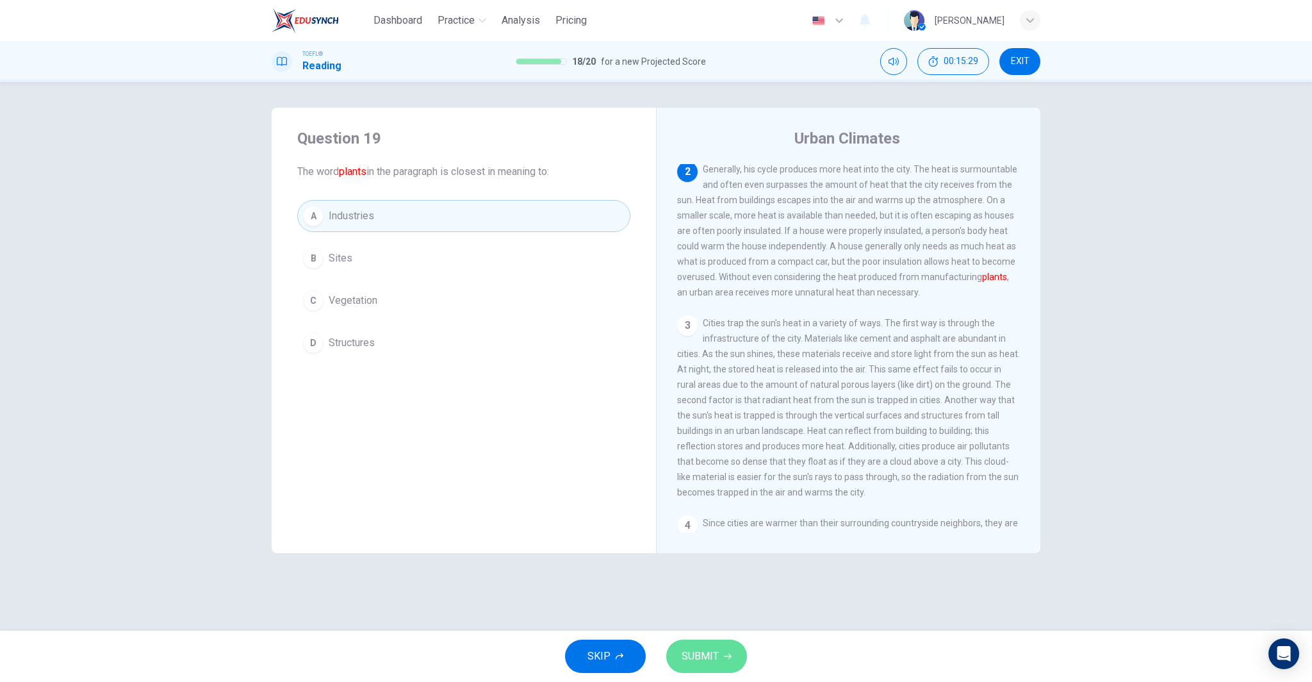
click at [703, 662] on span "SUBMIT" at bounding box center [700, 656] width 37 height 18
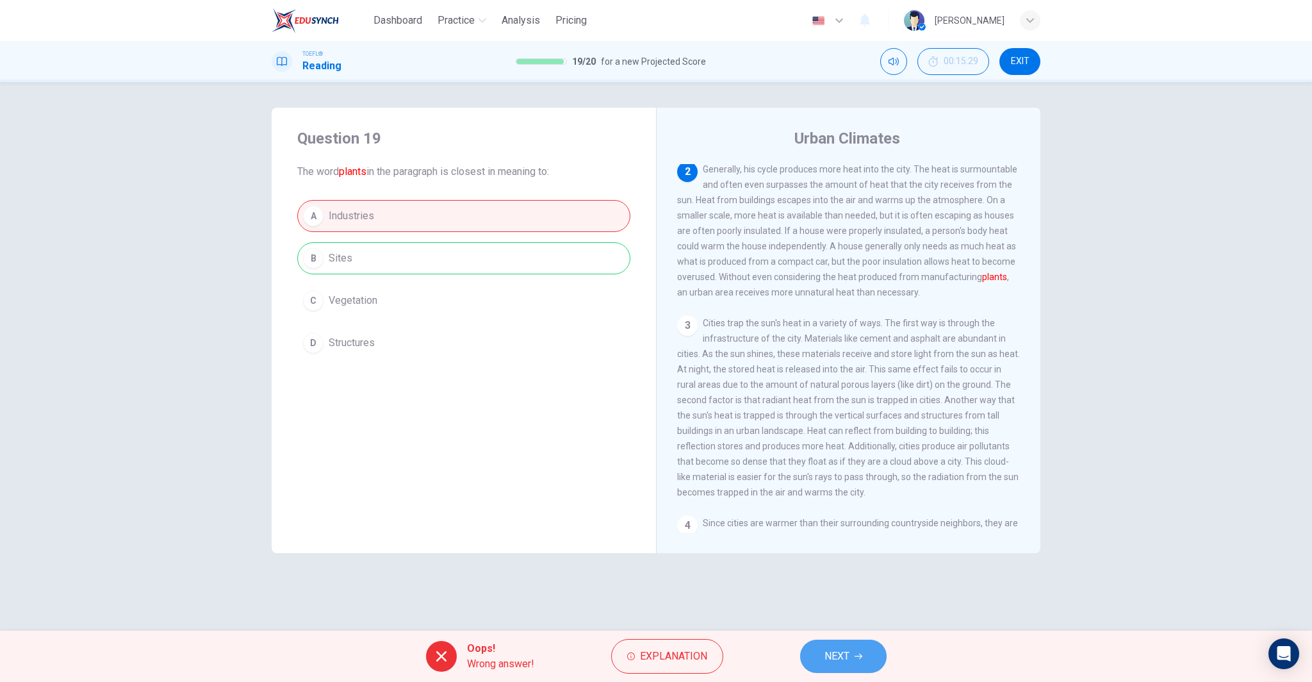
click at [851, 662] on button "NEXT" at bounding box center [843, 655] width 86 height 33
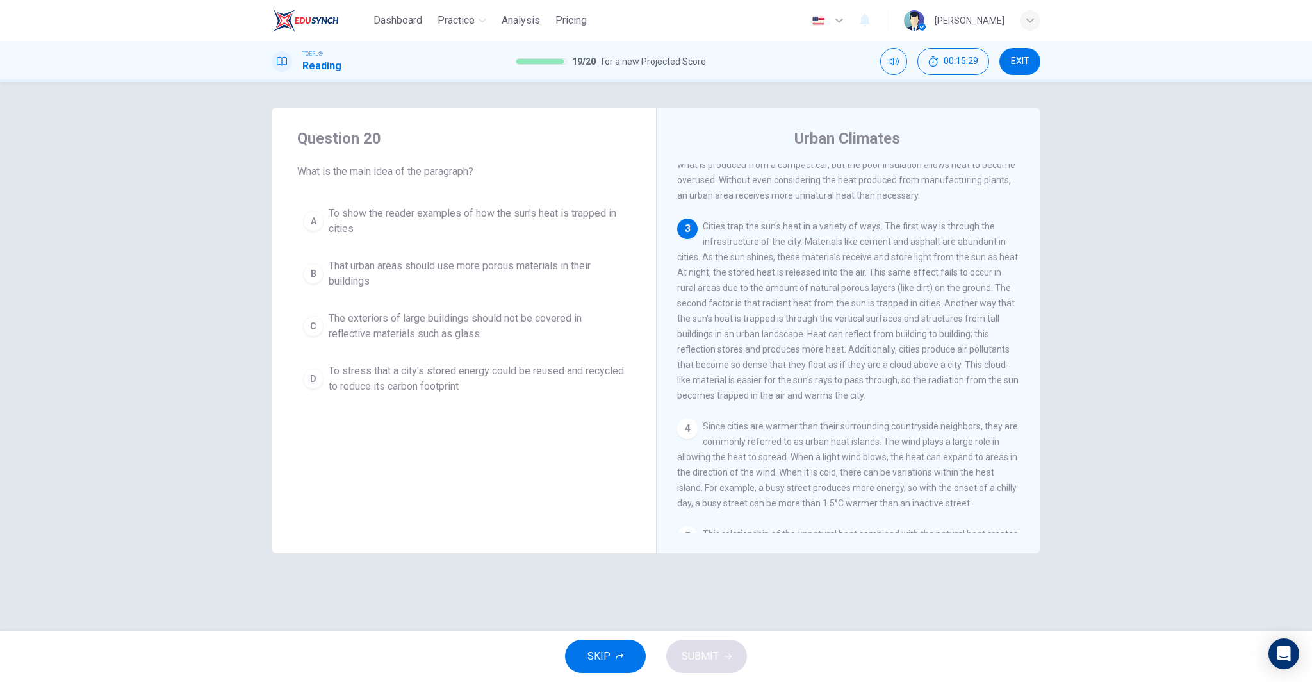
scroll to position [191, 0]
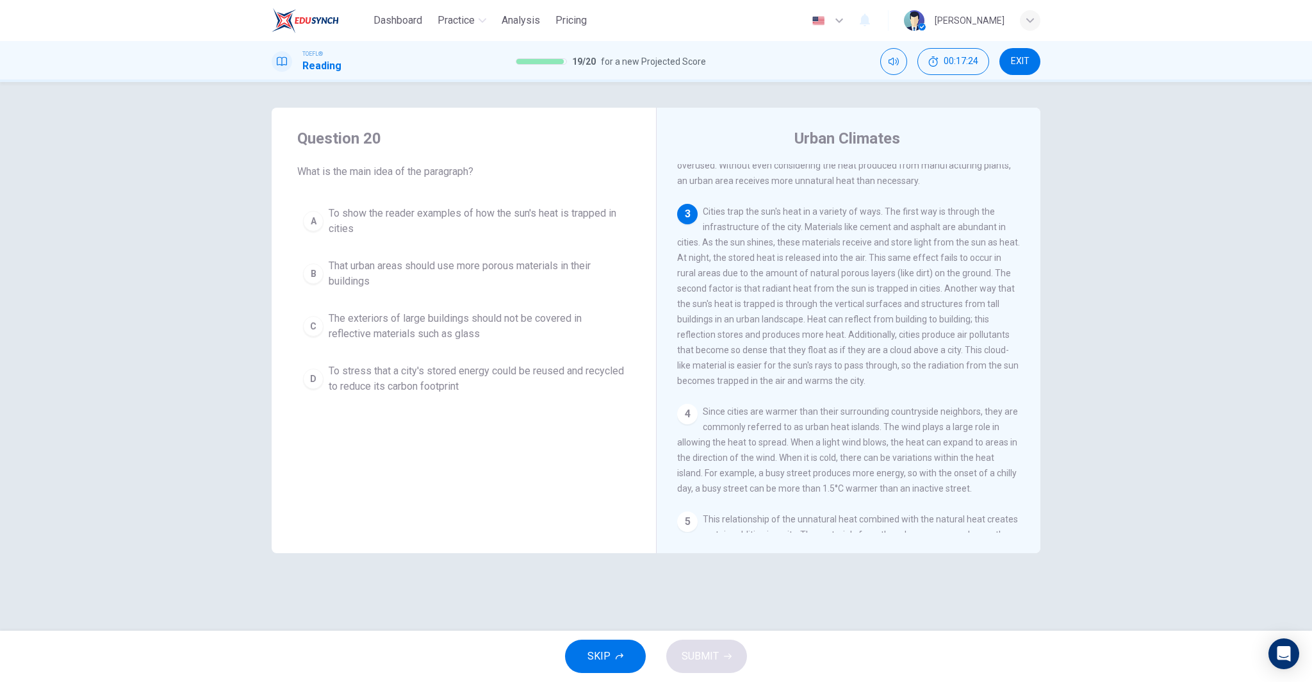
click at [439, 216] on span "To show the reader examples of how the sun's heat is trapped in cities" at bounding box center [477, 221] width 296 height 31
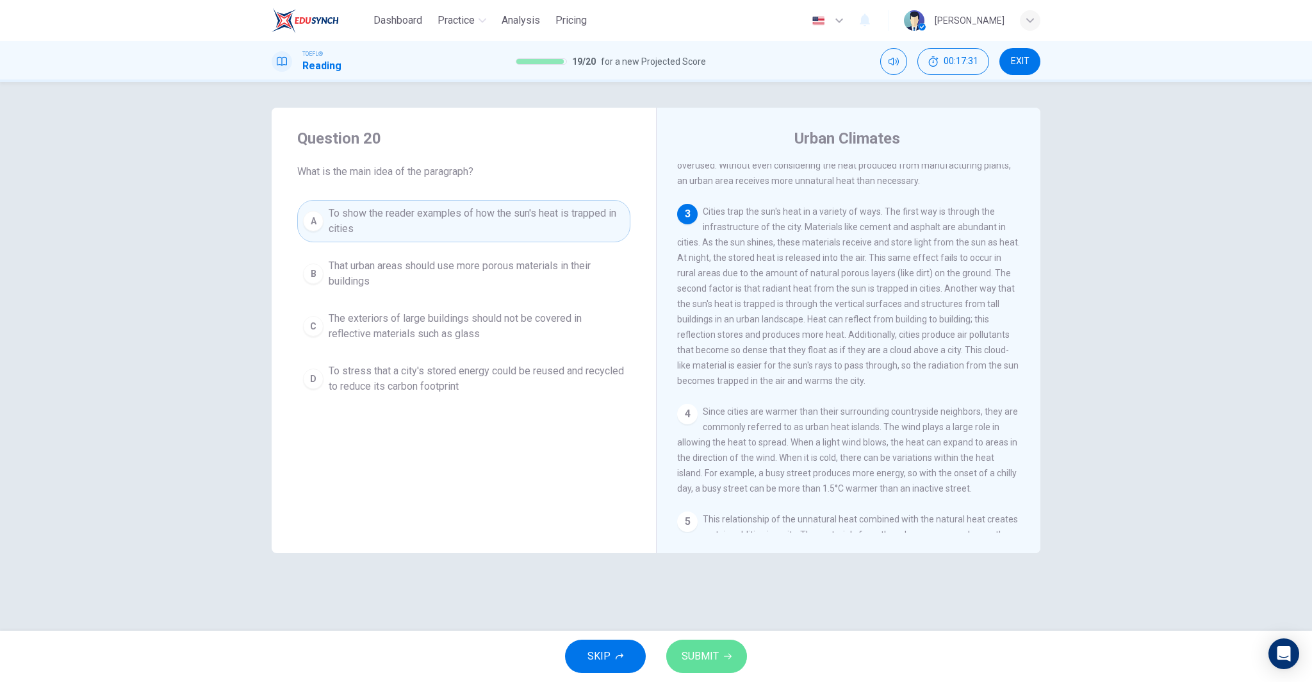
click at [710, 652] on span "SUBMIT" at bounding box center [700, 656] width 37 height 18
